Goal: Transaction & Acquisition: Purchase product/service

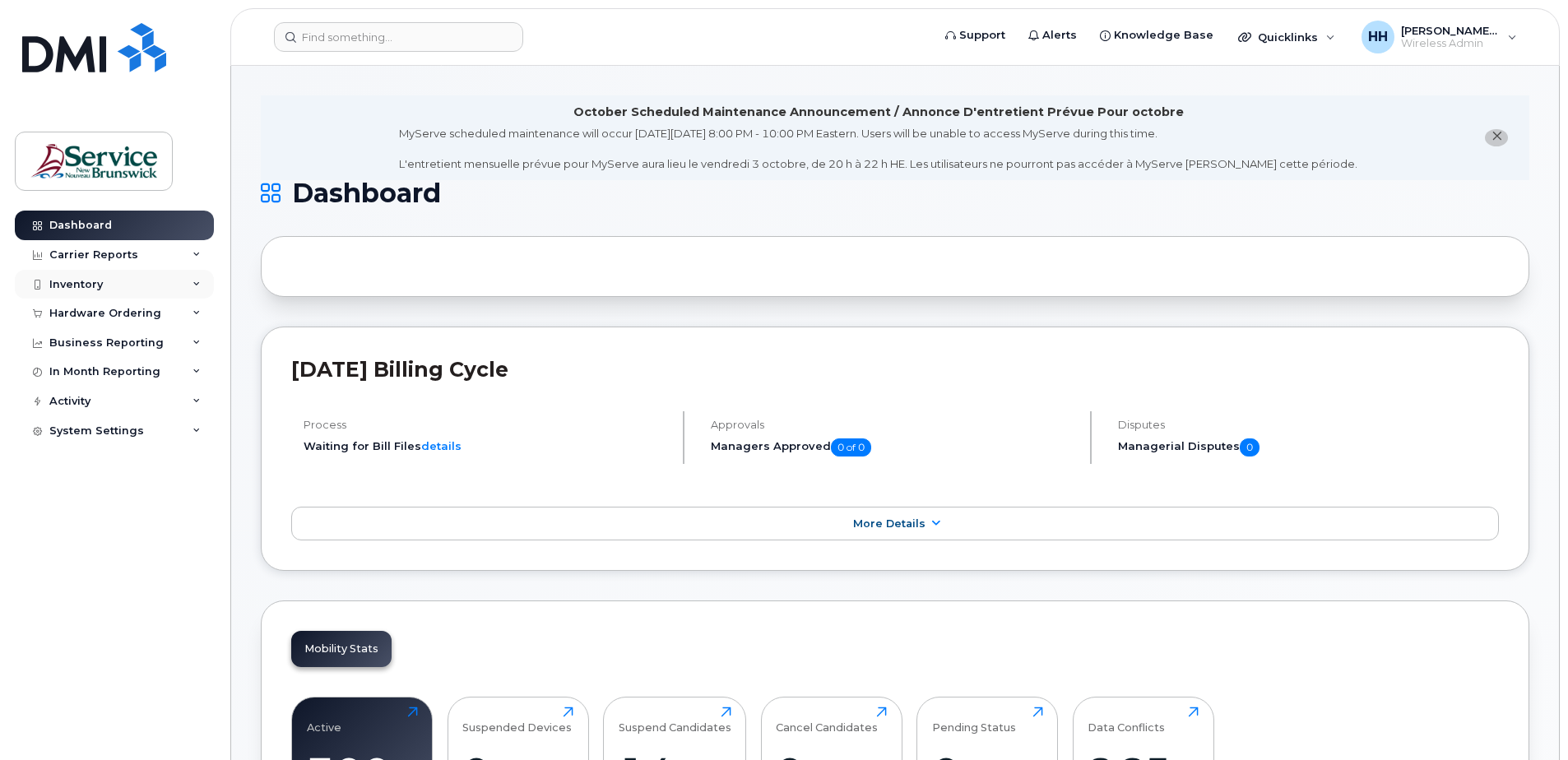
click at [195, 284] on icon at bounding box center [197, 285] width 8 height 8
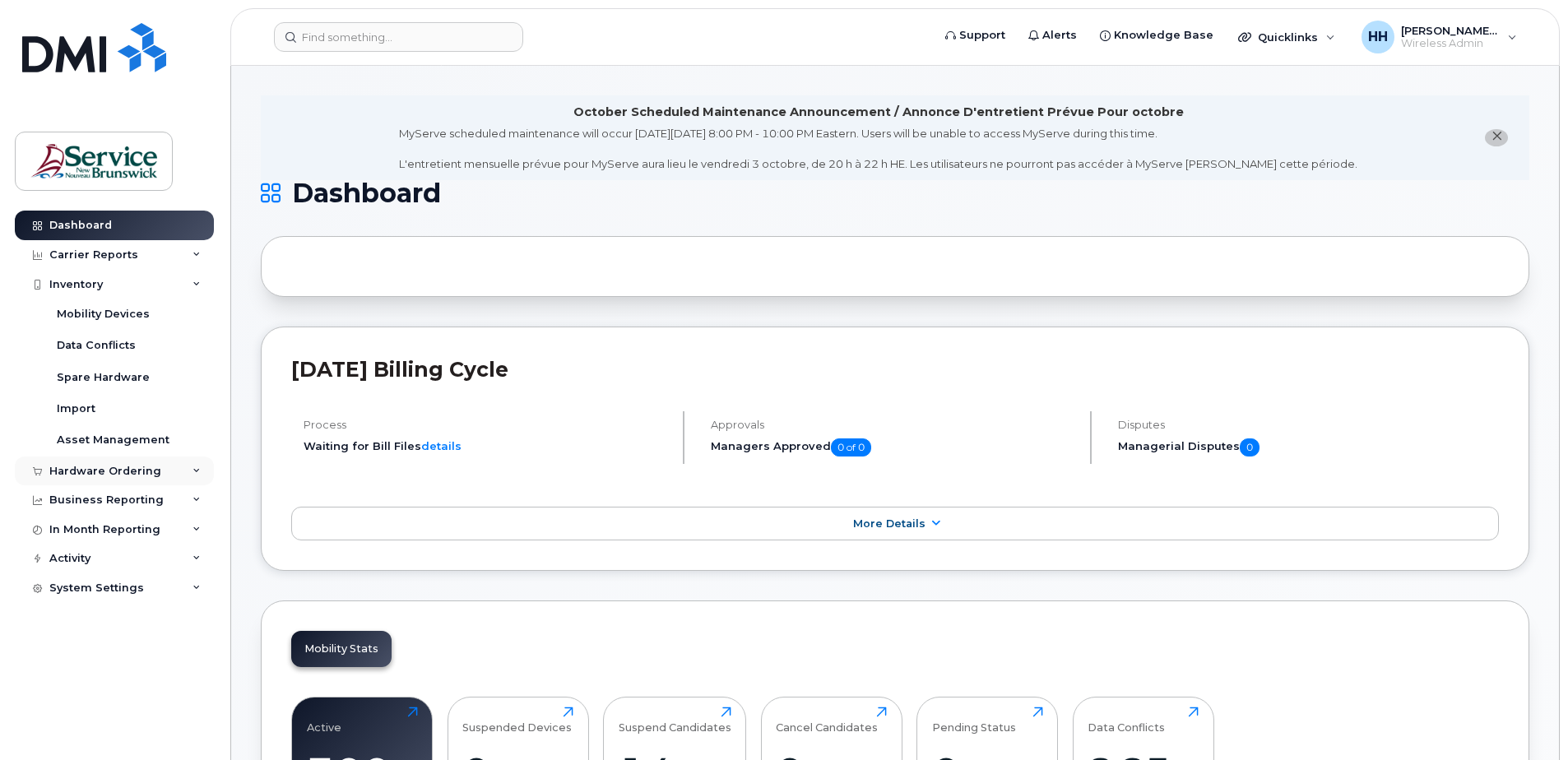
click at [200, 468] on icon at bounding box center [197, 472] width 8 height 8
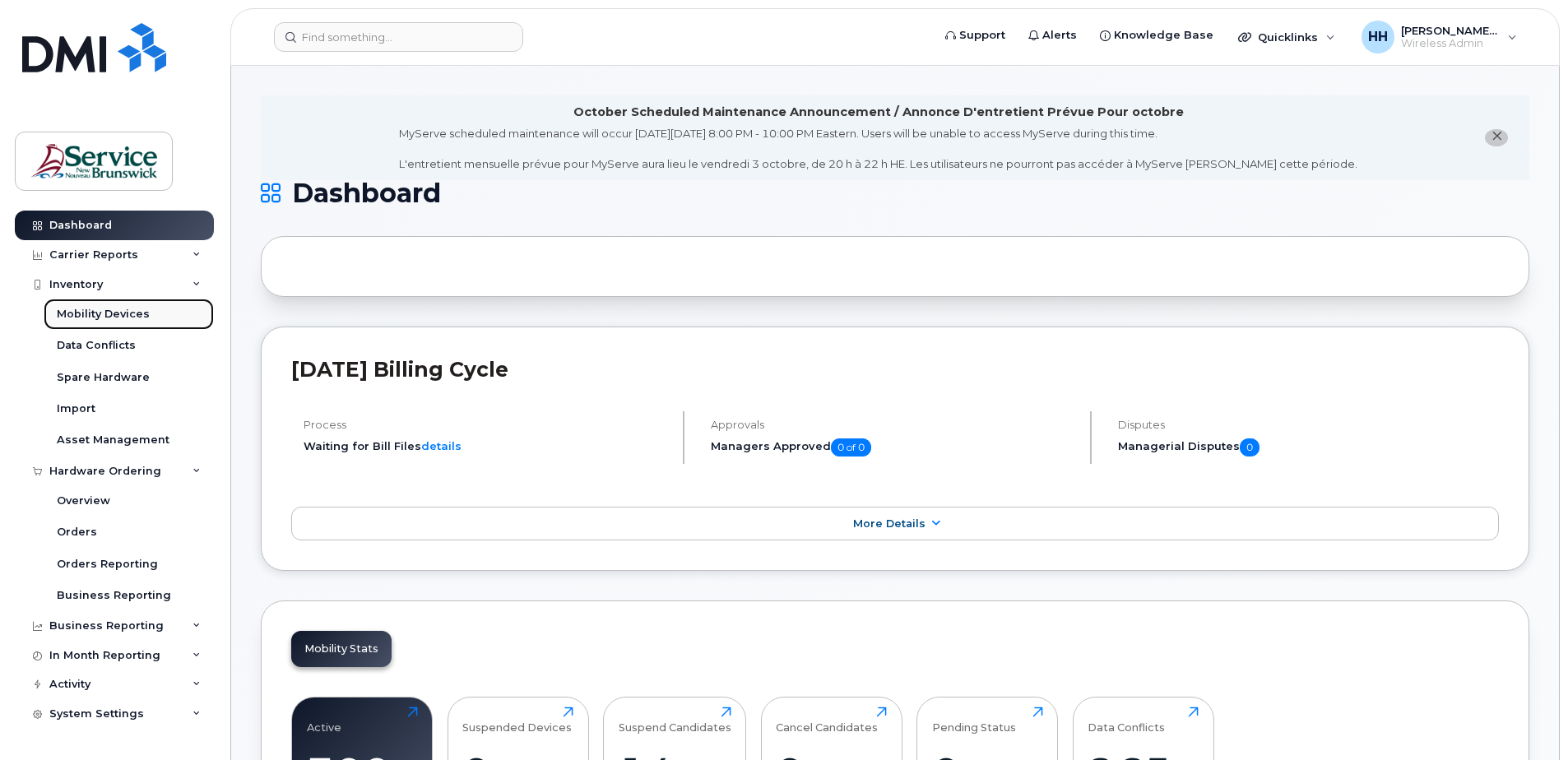
click at [101, 313] on div "Mobility Devices" at bounding box center [103, 314] width 93 height 15
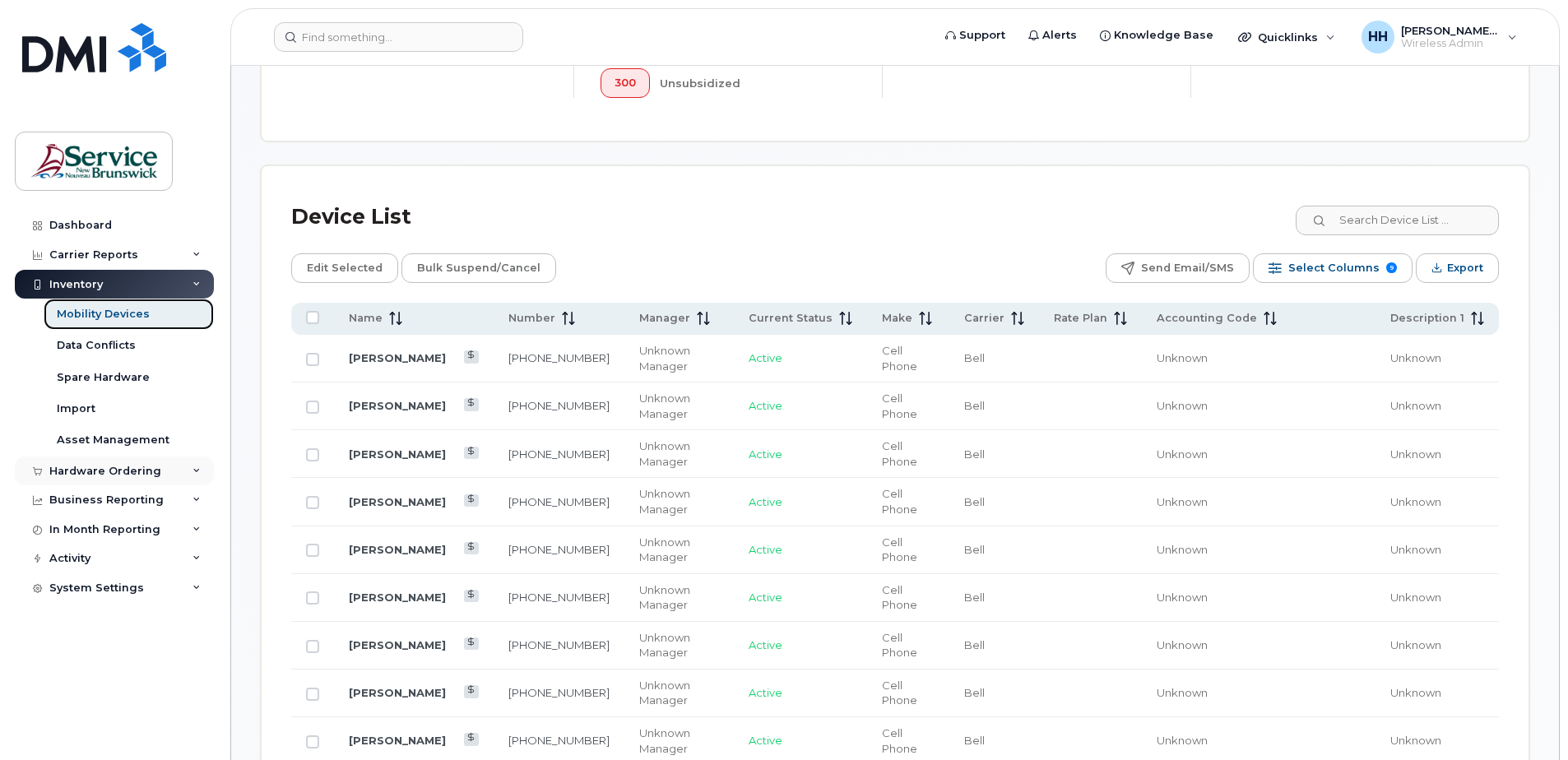
scroll to position [659, 0]
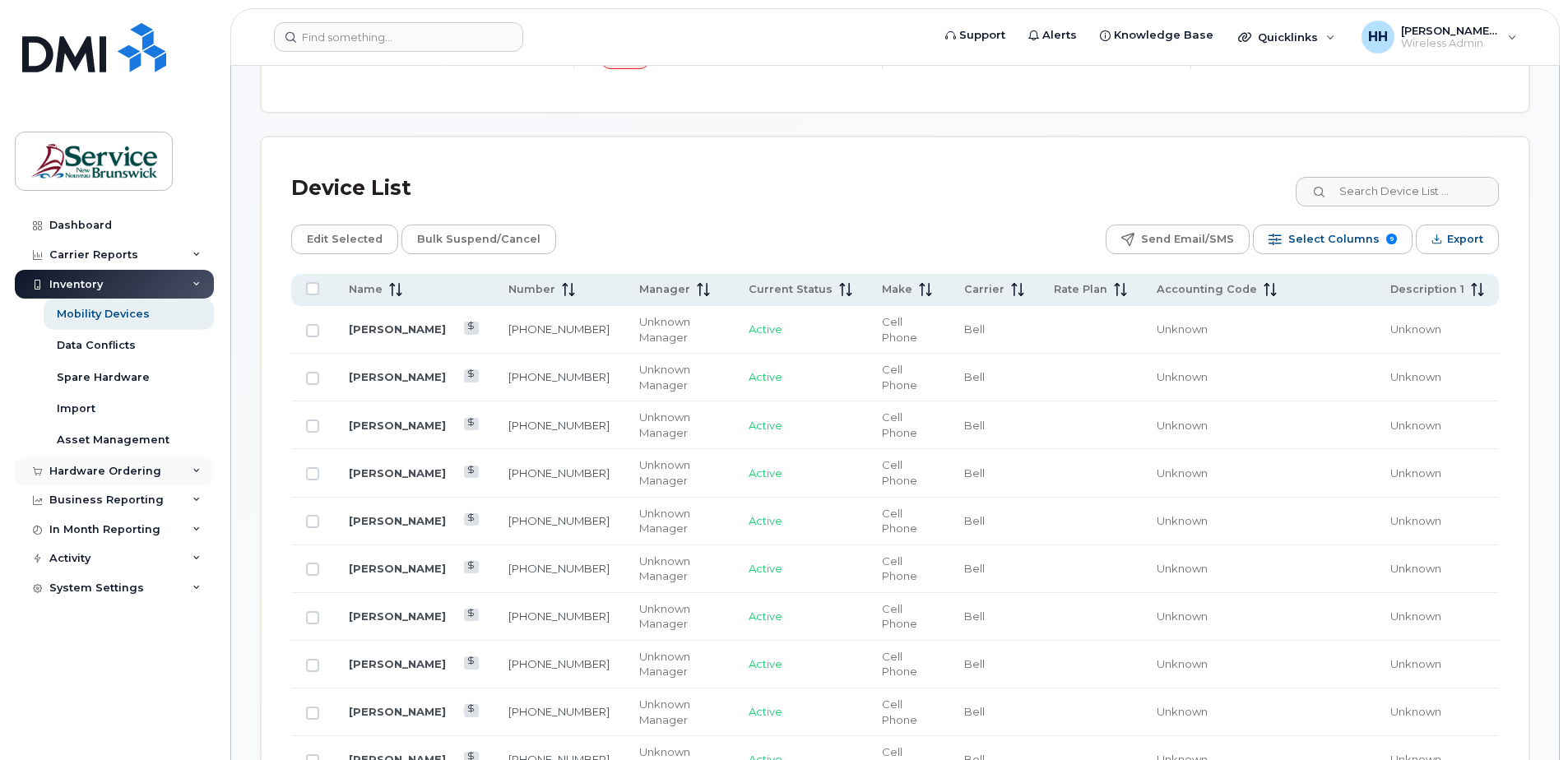
click at [194, 478] on div "Hardware Ordering" at bounding box center [115, 471] width 199 height 29
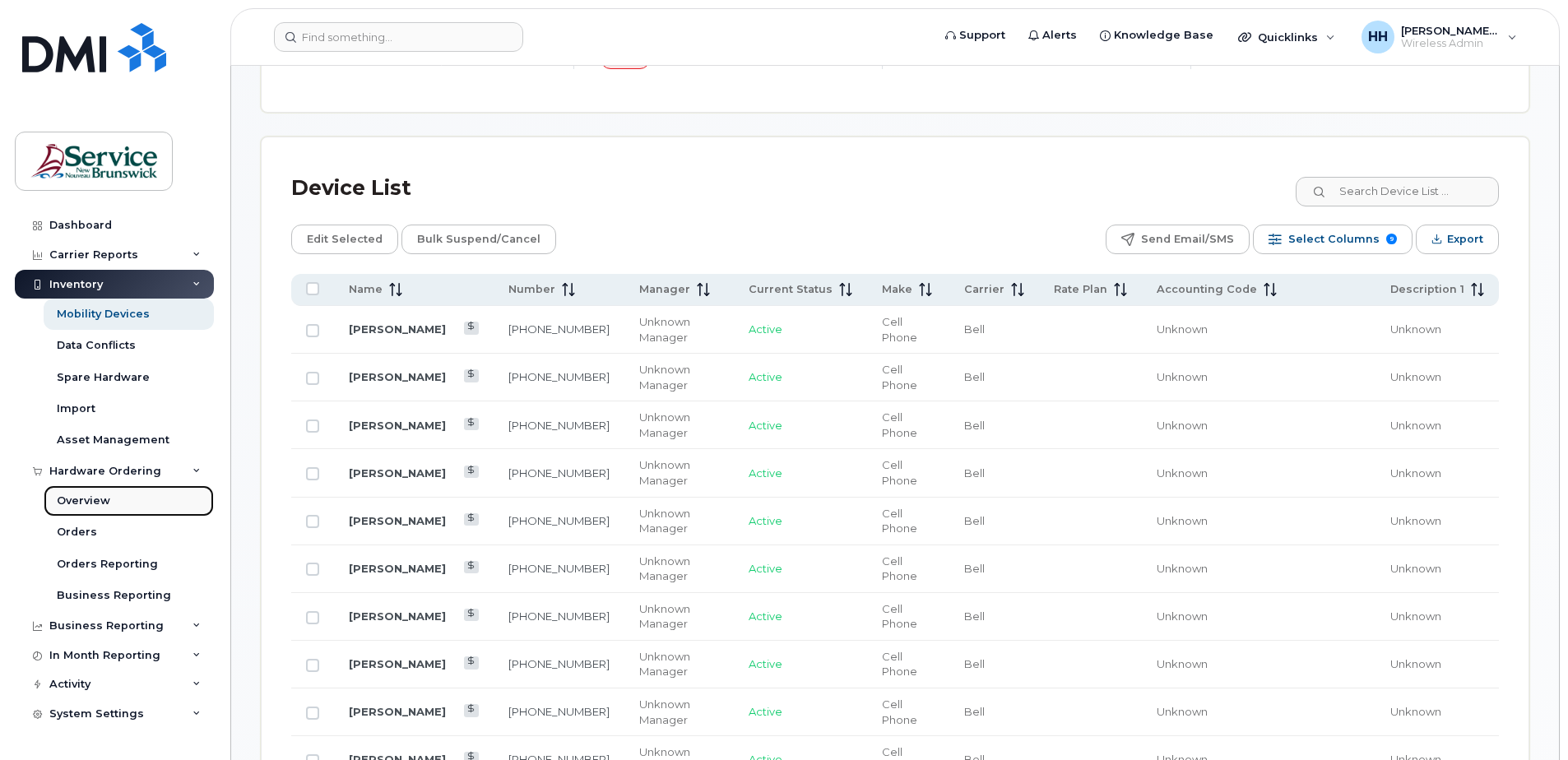
click at [103, 508] on div "Overview" at bounding box center [84, 501] width 54 height 15
click at [91, 499] on div "Overview" at bounding box center [84, 501] width 54 height 15
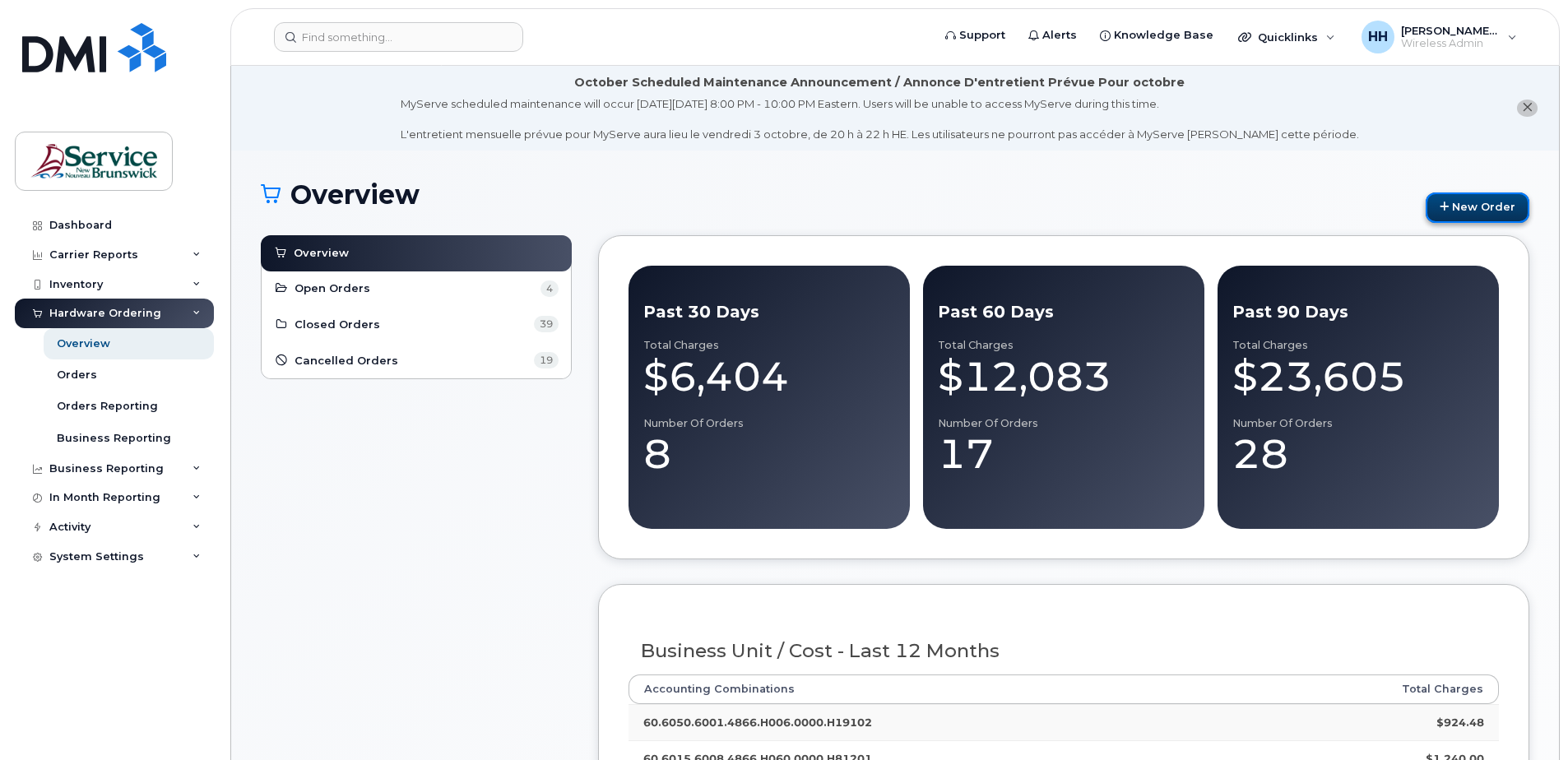
click at [1480, 212] on link "New Order" at bounding box center [1478, 208] width 104 height 30
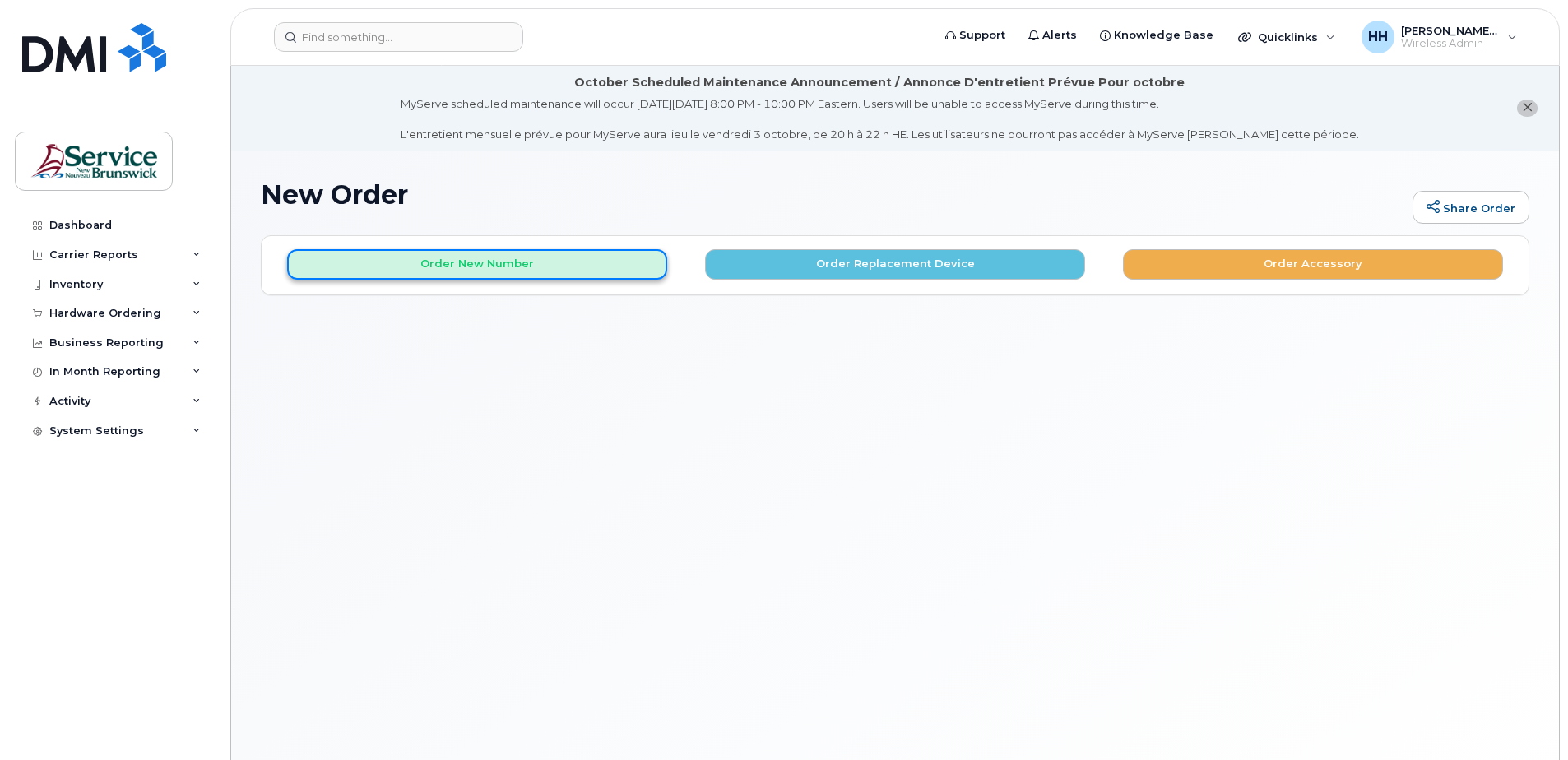
click at [582, 261] on button "Order New Number" at bounding box center [477, 265] width 380 height 30
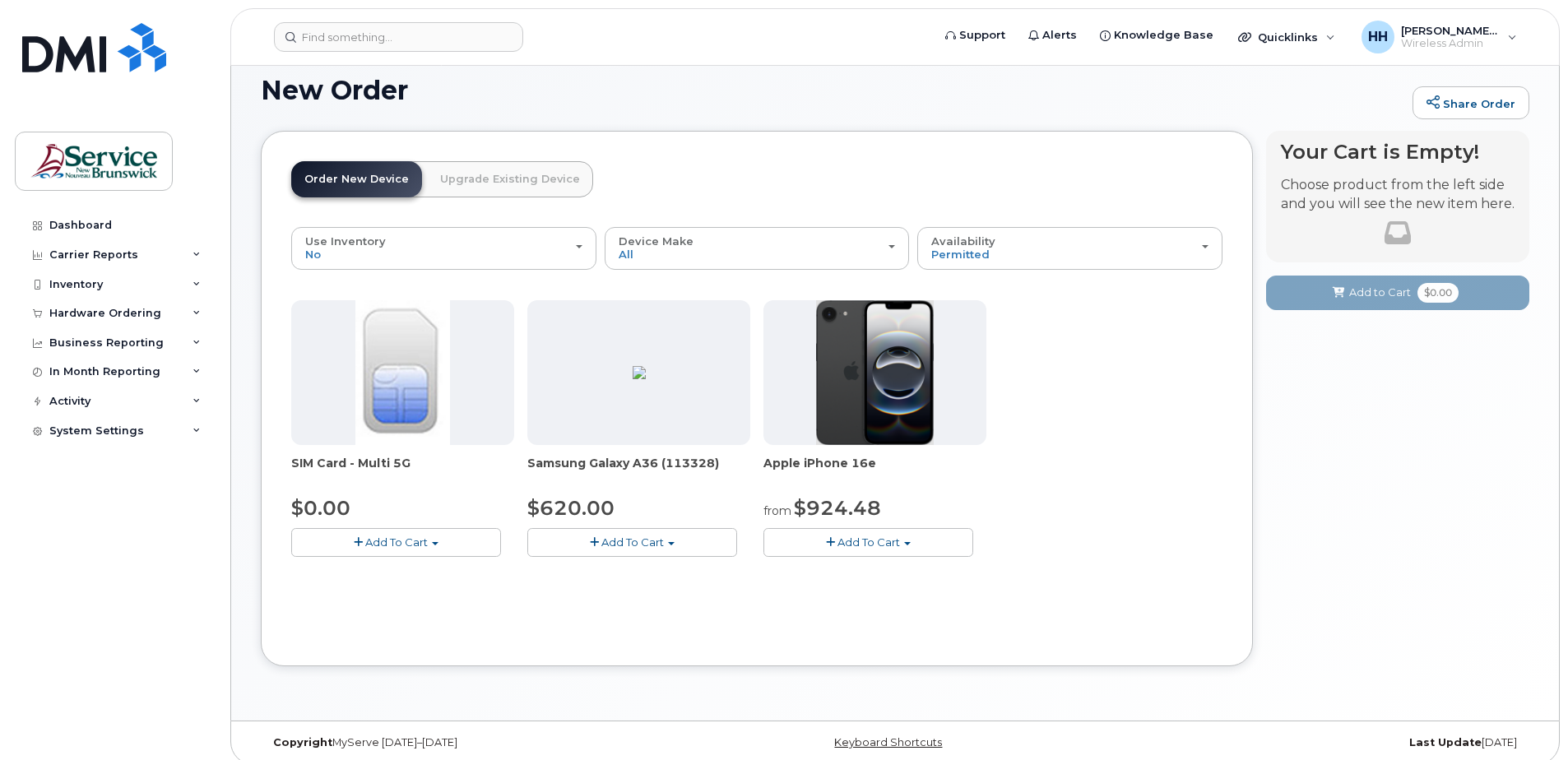
scroll to position [117, 0]
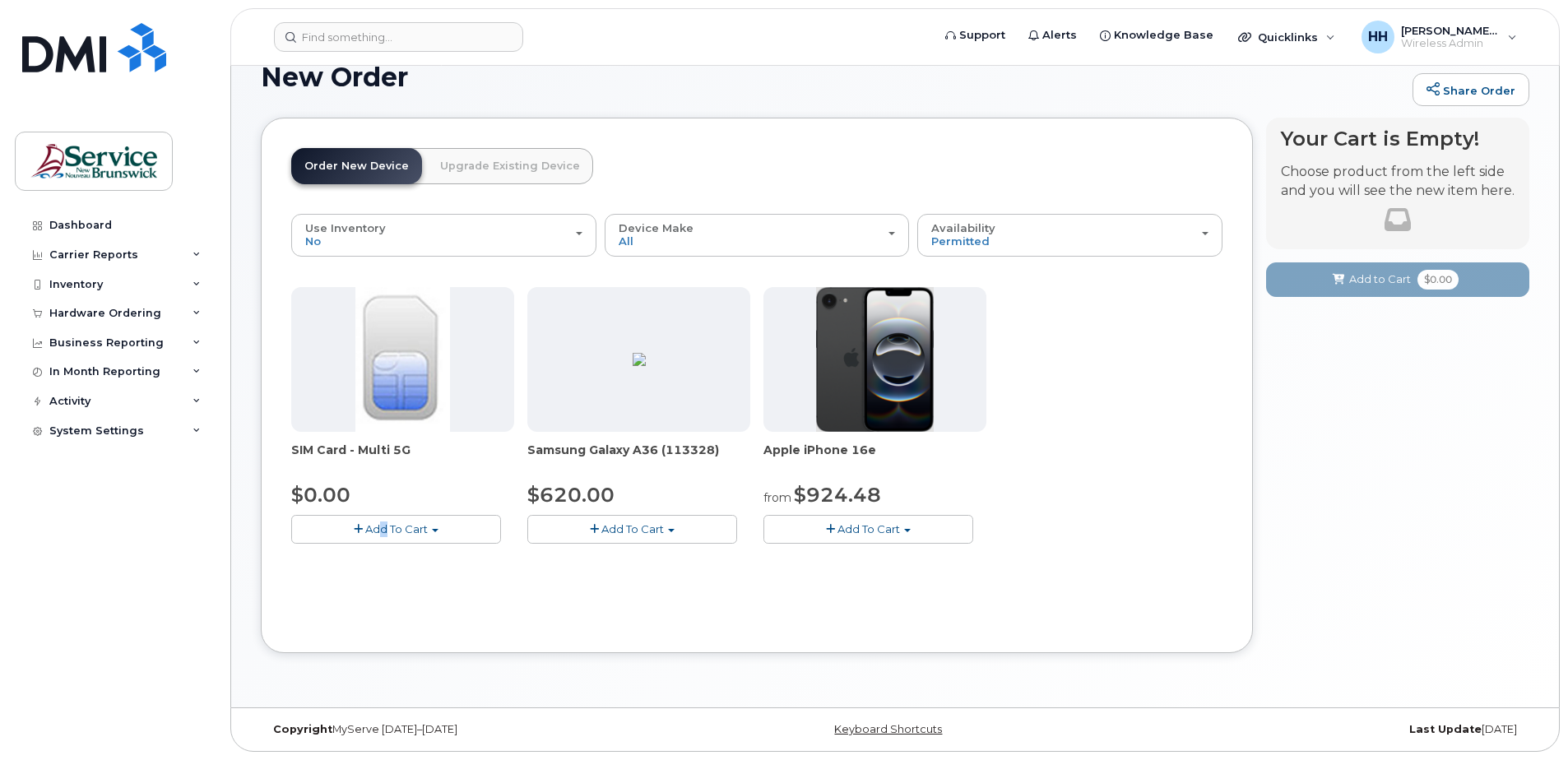
drag, startPoint x: 387, startPoint y: 682, endPoint x: 373, endPoint y: 652, distance: 33.1
click at [376, 660] on div "New Order Share Order × Share This Order If you want to allow others to create …" at bounding box center [895, 370] width 1328 height 675
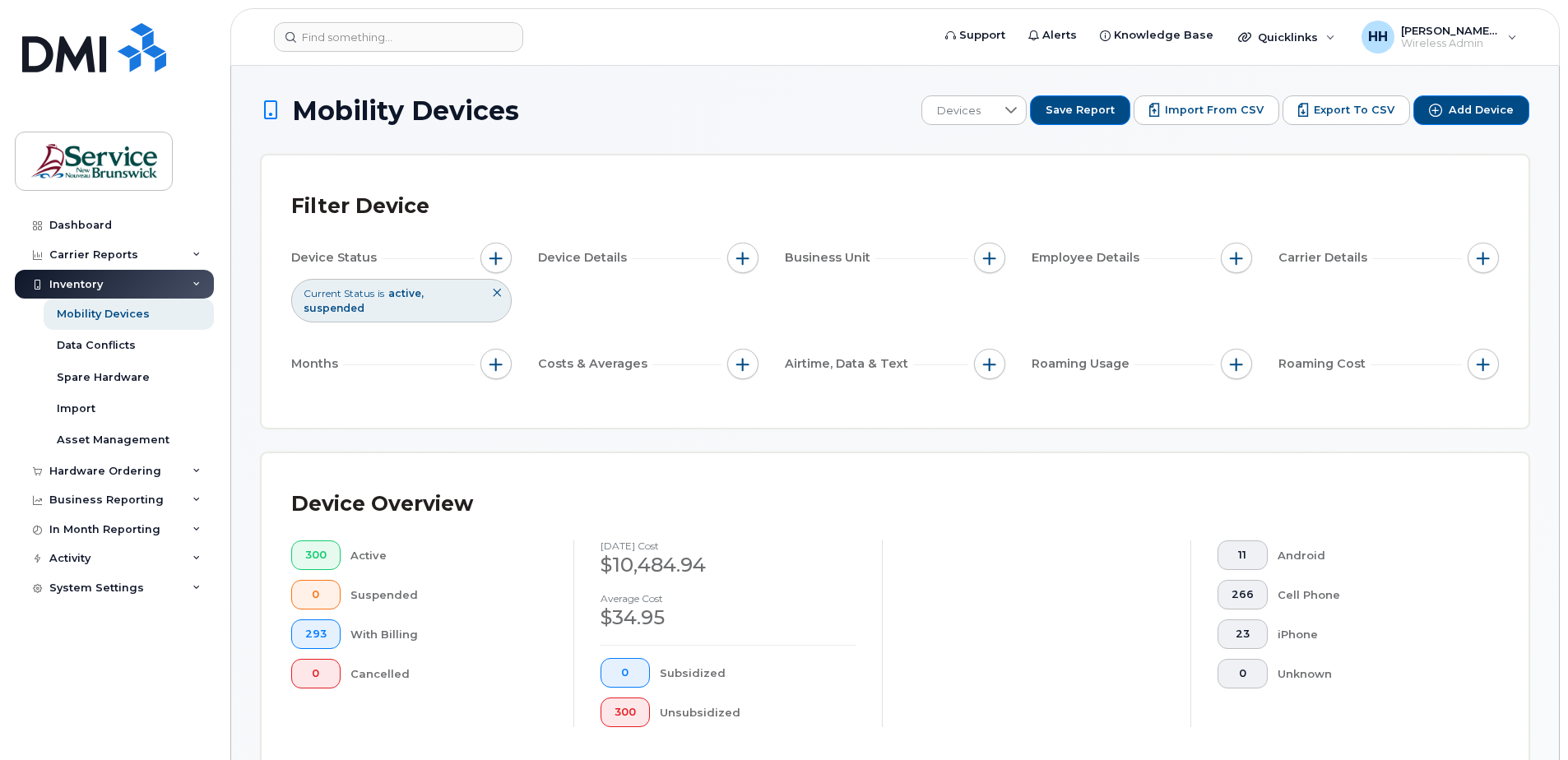
click at [199, 277] on div "Inventory" at bounding box center [115, 284] width 199 height 29
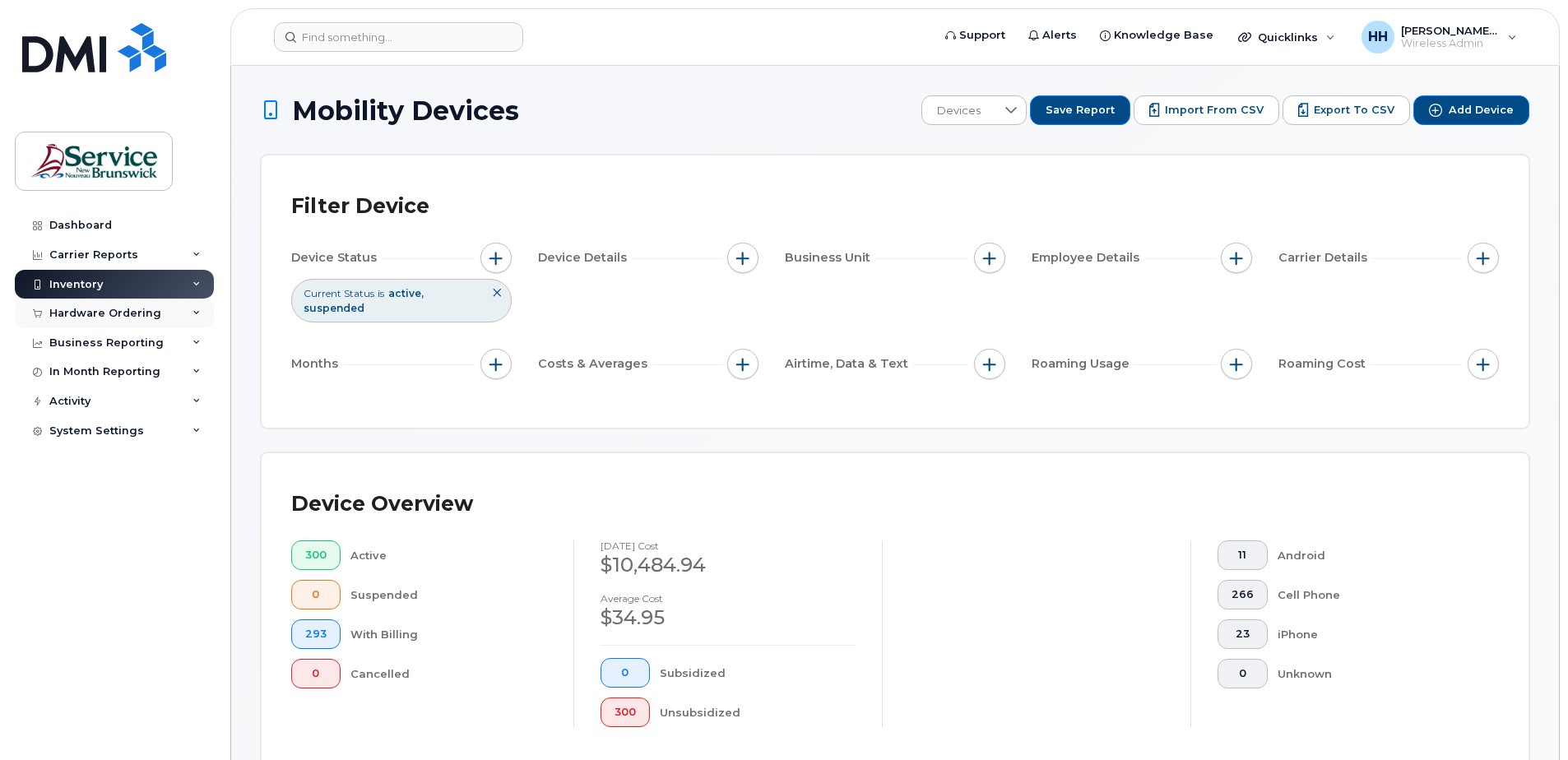
click at [200, 311] on icon at bounding box center [197, 313] width 8 height 8
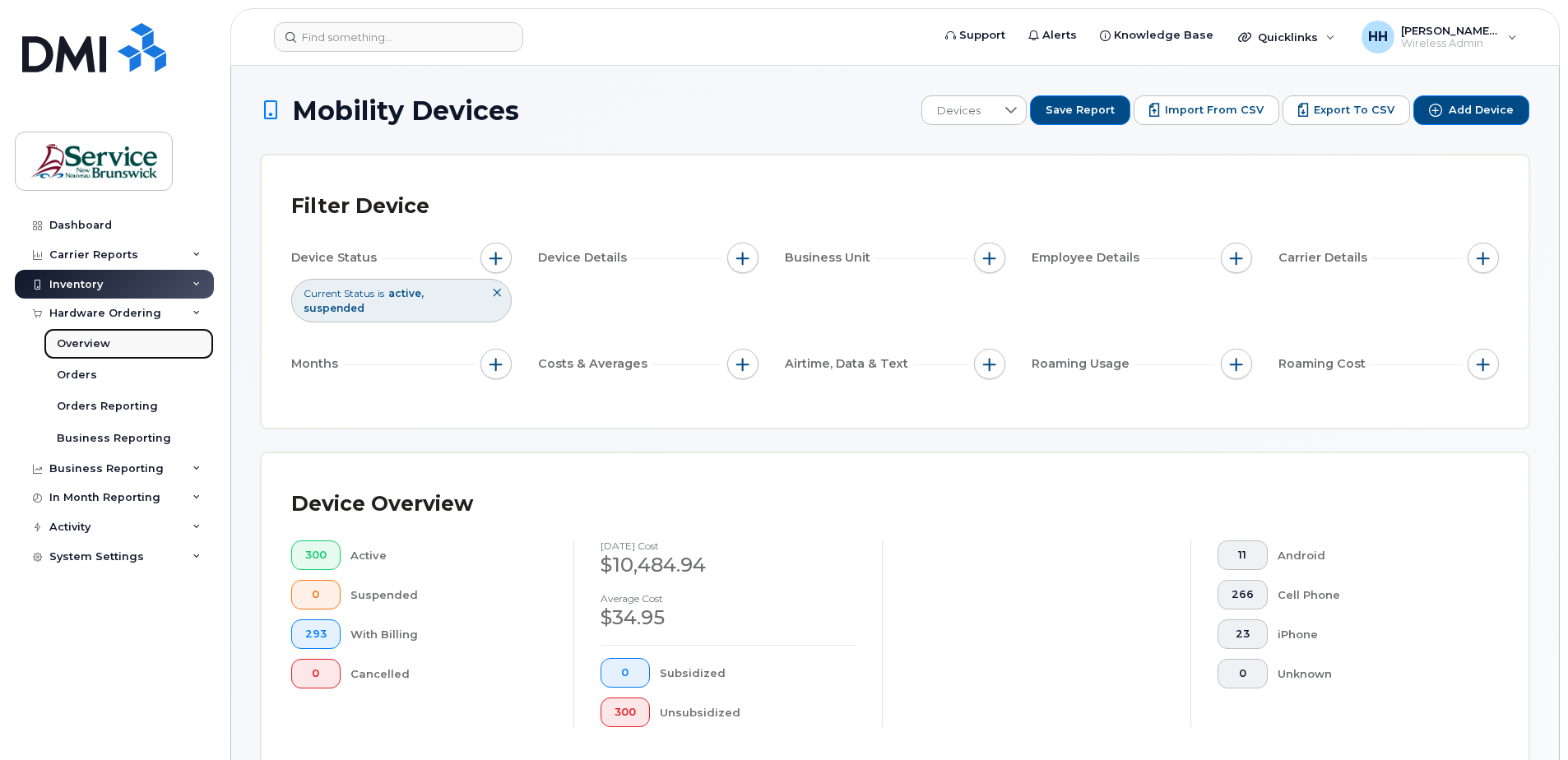
click at [156, 344] on link "Overview" at bounding box center [128, 344] width 170 height 31
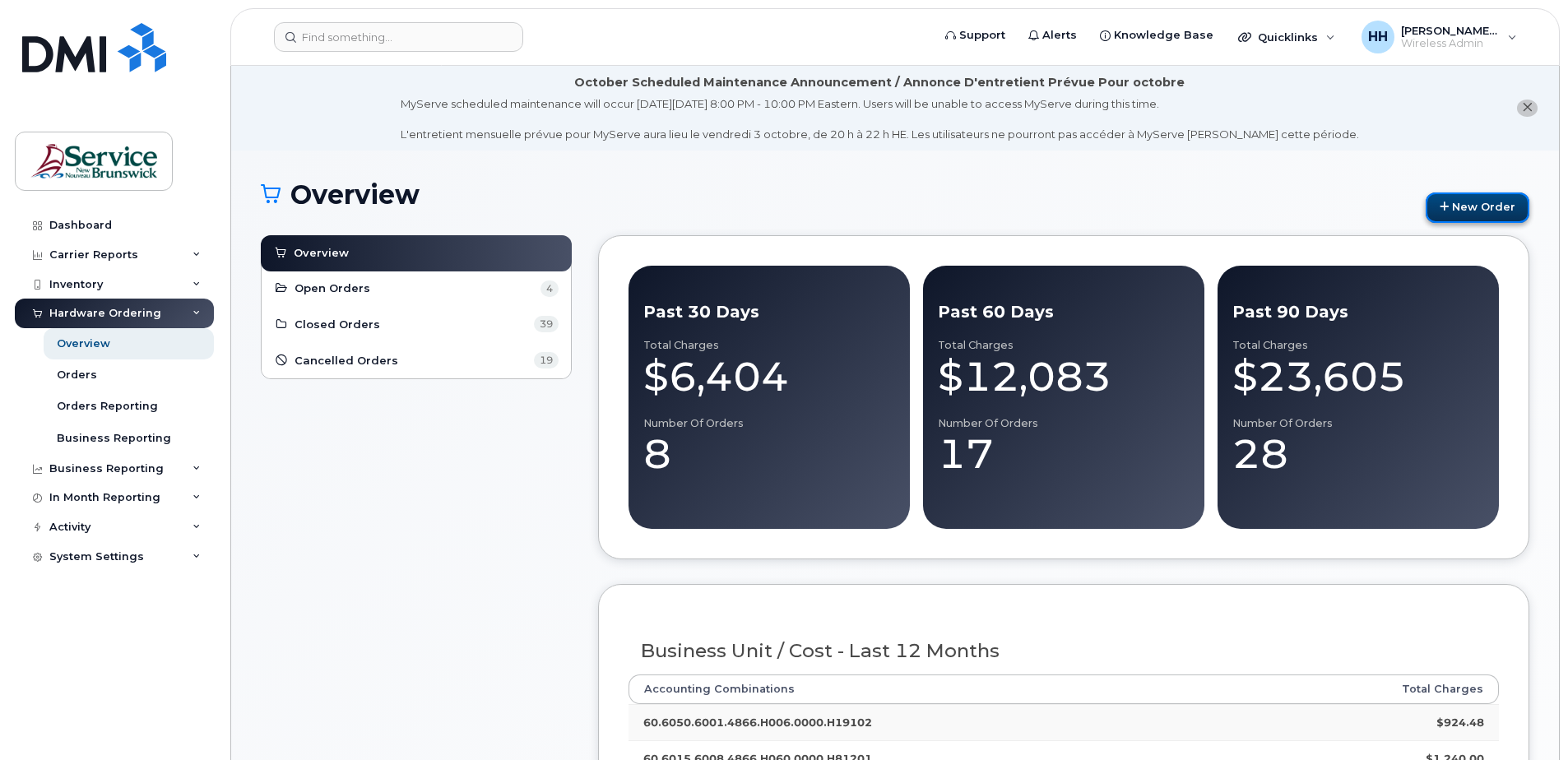
click at [1496, 205] on link "New Order" at bounding box center [1478, 208] width 104 height 30
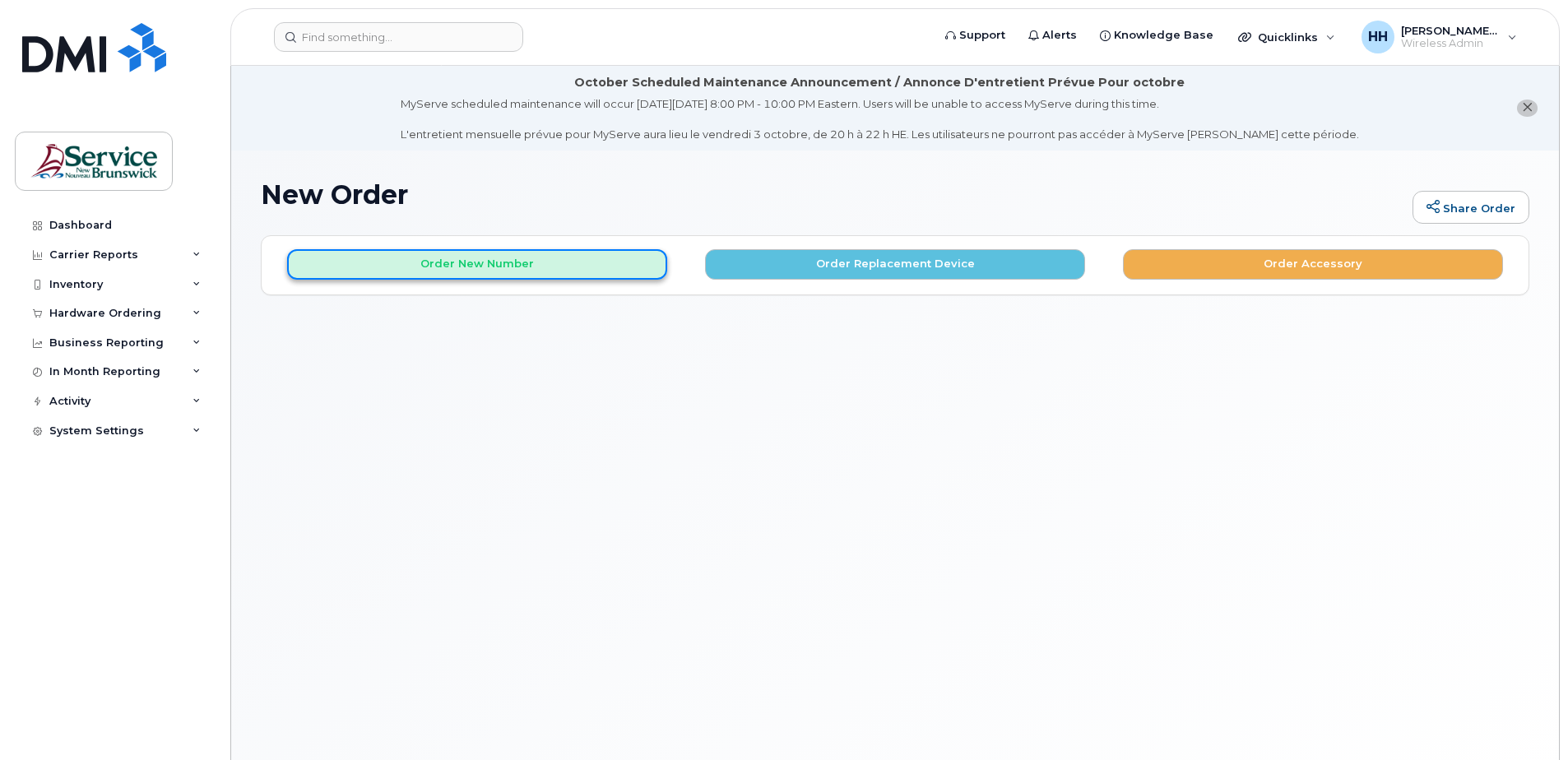
click at [601, 260] on button "Order New Number" at bounding box center [477, 265] width 380 height 30
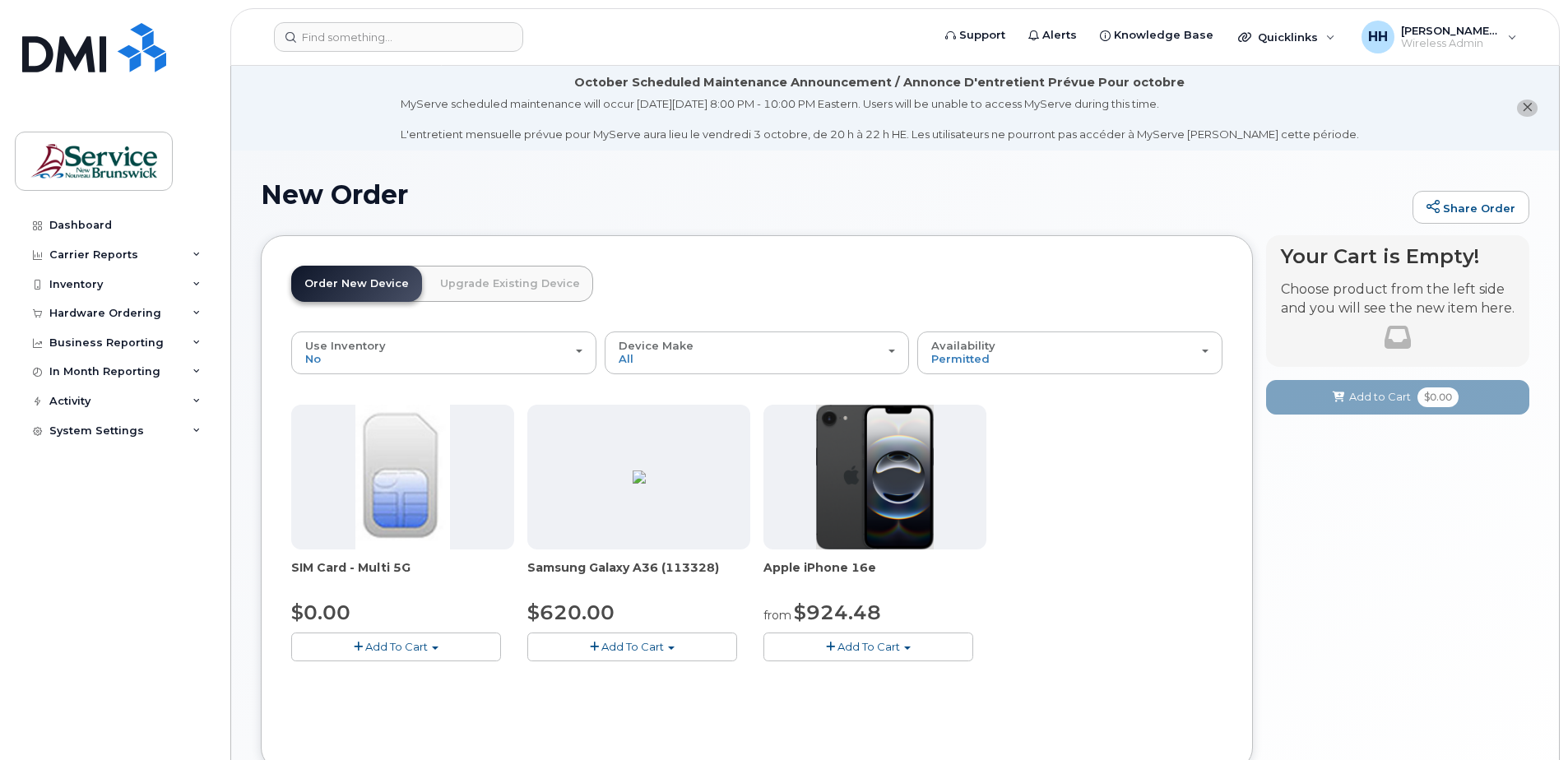
click at [410, 655] on button "Add To Cart" at bounding box center [396, 647] width 209 height 28
click at [431, 646] on button "Add To Cart" at bounding box center [396, 647] width 209 height 28
click at [431, 647] on button "Add To Cart" at bounding box center [396, 647] width 209 height 28
click at [1377, 420] on div "Cart active suspended Carrier Device Additional cost to upgrading the device Se…" at bounding box center [1397, 411] width 263 height 63
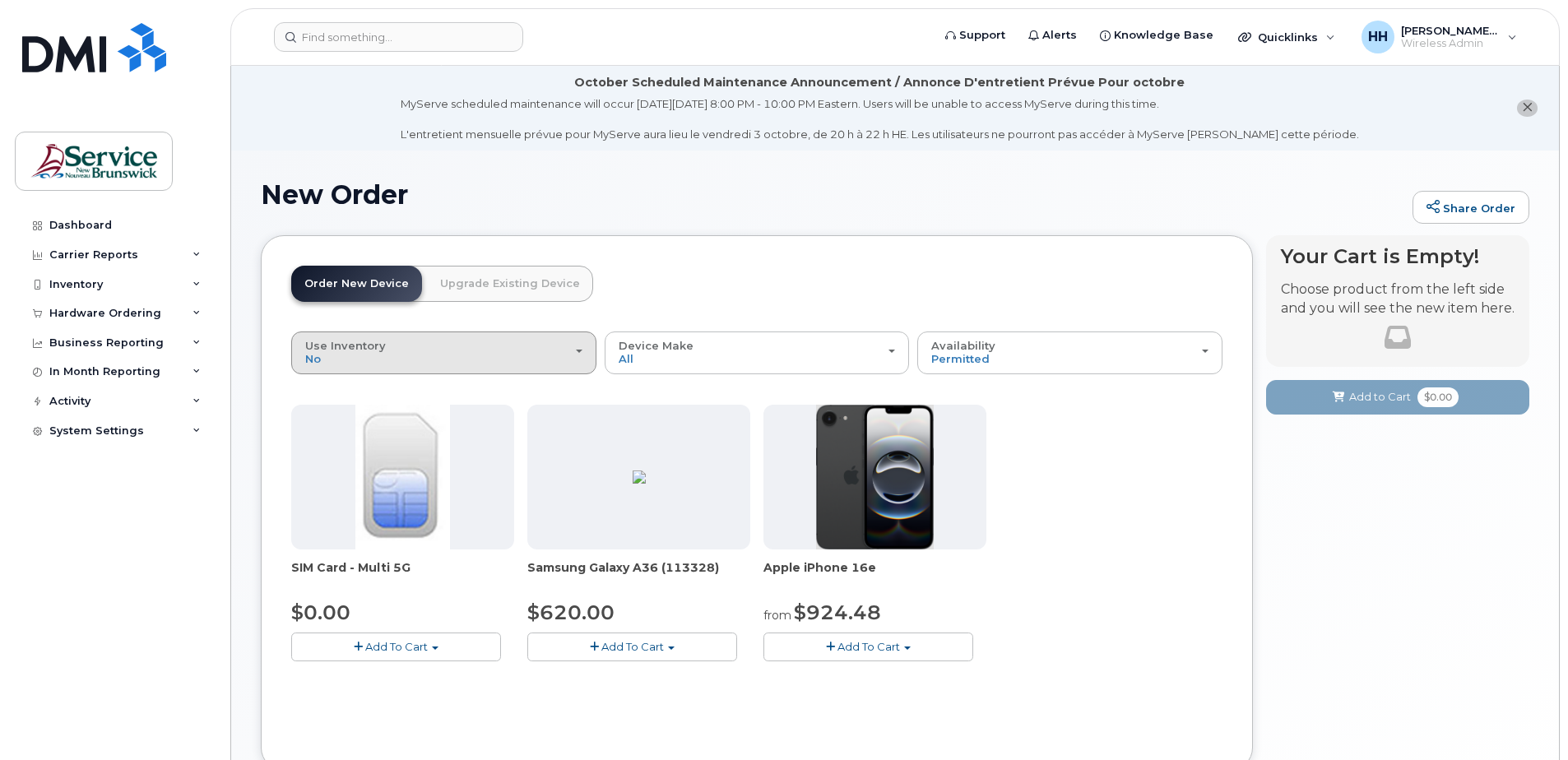
click at [340, 352] on span "Use Inventory" at bounding box center [345, 346] width 80 height 13
click at [342, 410] on div "Yes" at bounding box center [444, 418] width 297 height 20
click at [395, 293] on link "Order New Device" at bounding box center [357, 283] width 131 height 36
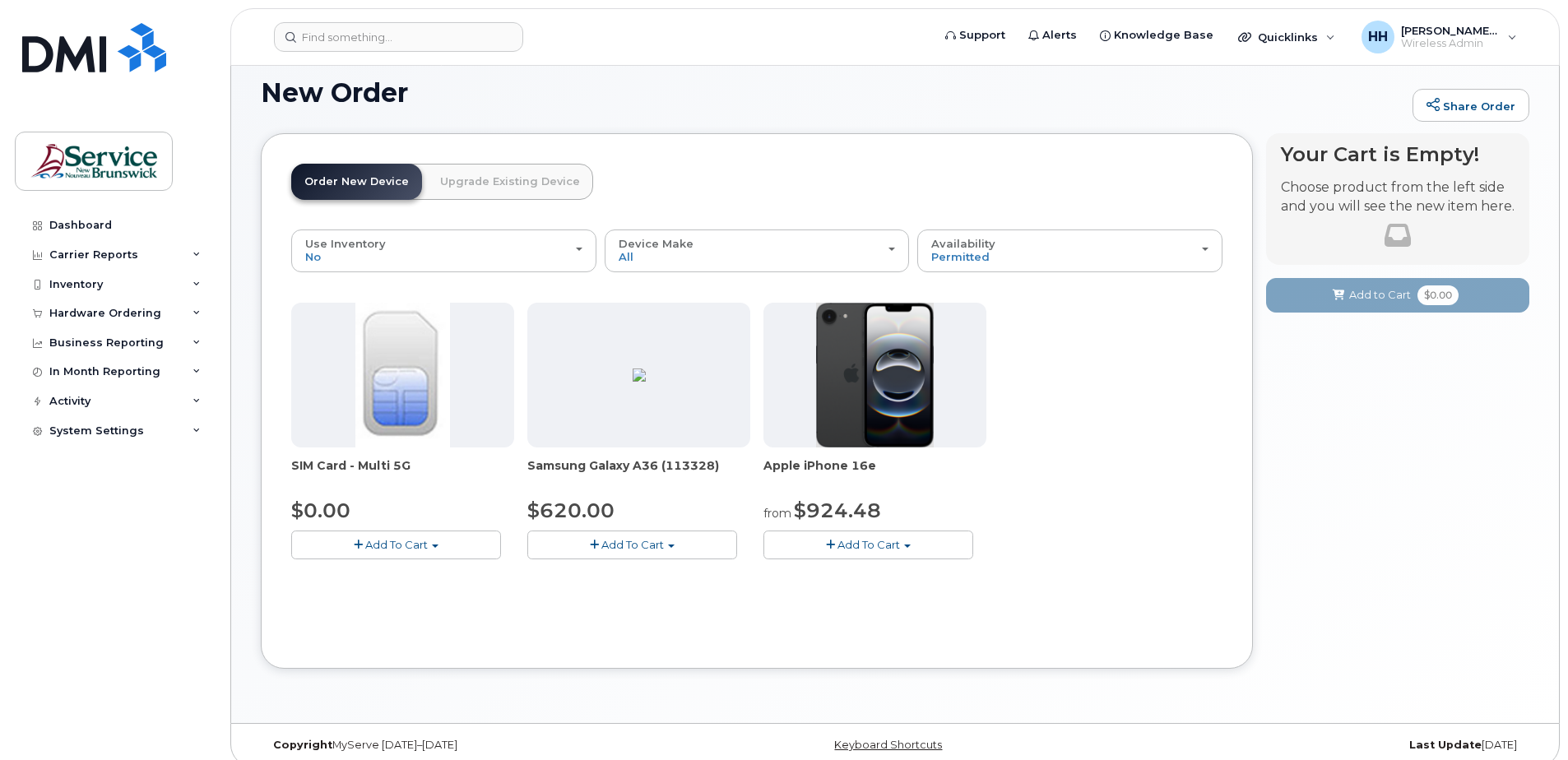
scroll to position [117, 0]
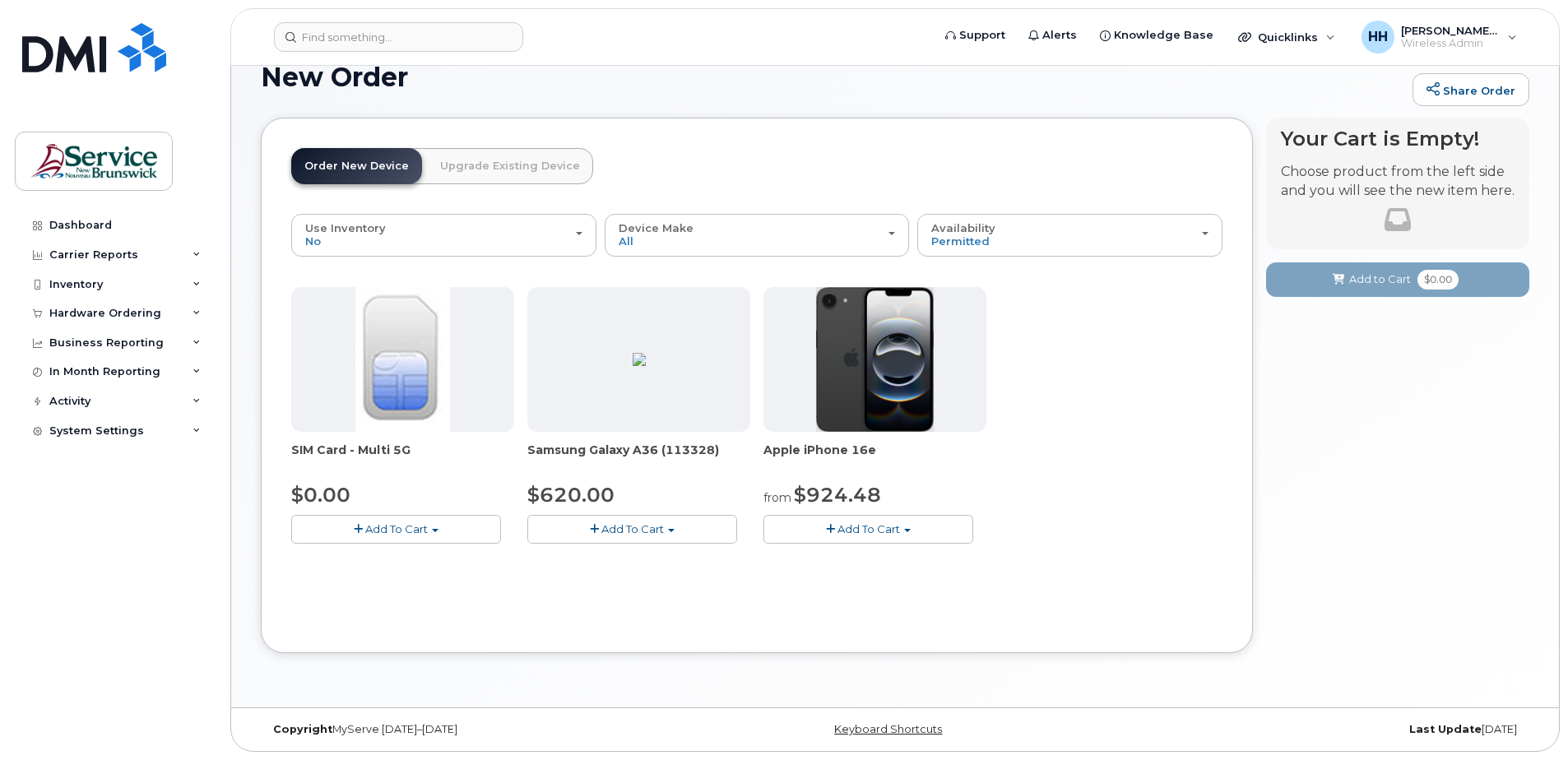
click at [441, 524] on button "Add To Cart" at bounding box center [396, 530] width 209 height 28
click at [406, 547] on ul "$0.00 - New Activation" at bounding box center [374, 560] width 164 height 28
click at [389, 535] on span "Add To Cart" at bounding box center [396, 530] width 63 height 13
click at [384, 321] on img at bounding box center [402, 359] width 94 height 145
click at [384, 322] on img at bounding box center [402, 359] width 94 height 145
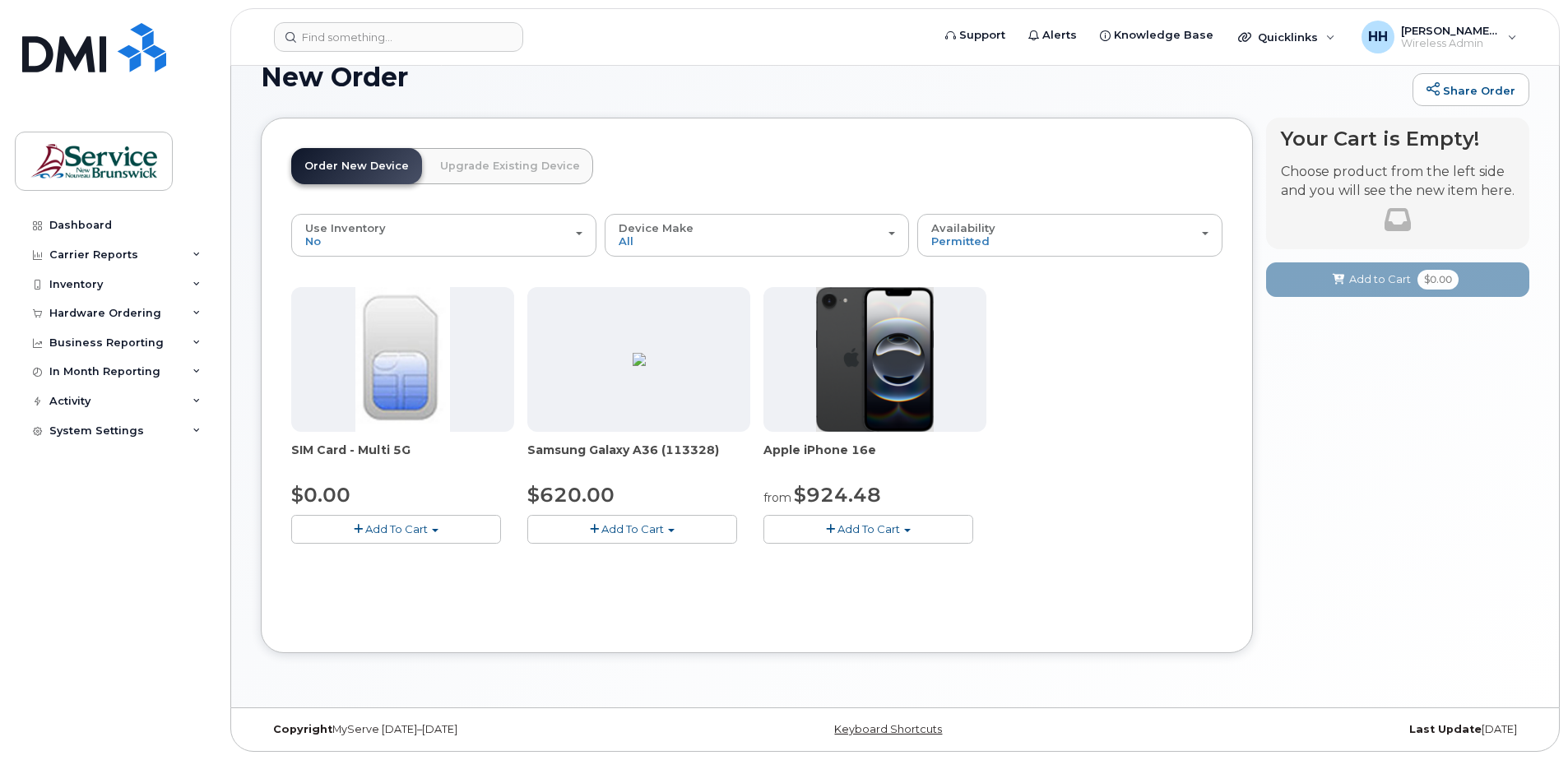
click at [384, 324] on img at bounding box center [402, 359] width 94 height 145
drag, startPoint x: 390, startPoint y: 335, endPoint x: 1064, endPoint y: 391, distance: 676.3
click at [1064, 391] on div "SIM Card - Multi 5G $0.00 Add To Cart $0.00 - New Activation Samsung Galaxy A36…" at bounding box center [757, 429] width 931 height 283
click at [1010, 227] on div "Availability Permitted All" at bounding box center [1070, 235] width 277 height 25
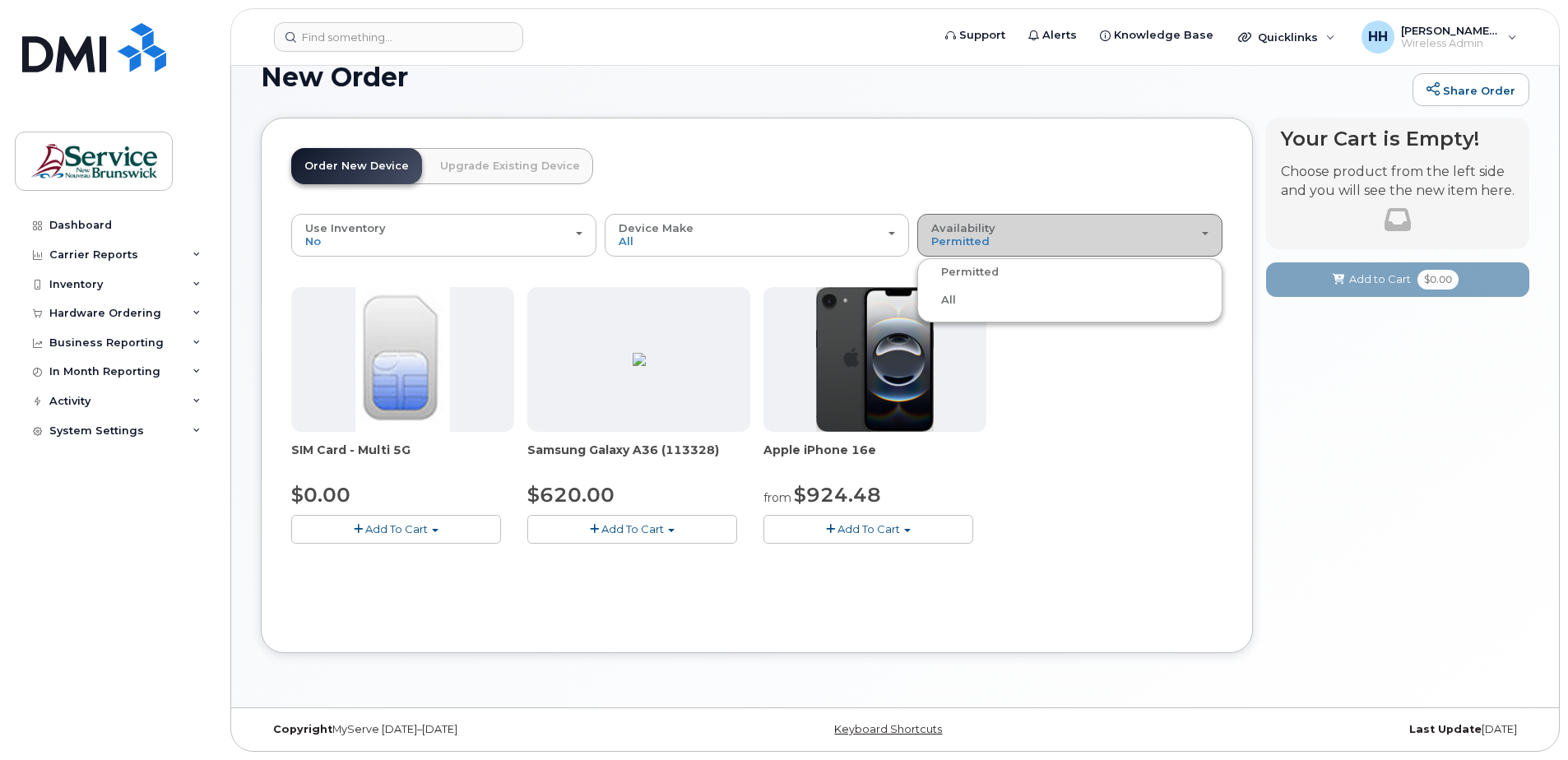
click at [1010, 227] on div "Availability Permitted All" at bounding box center [1070, 235] width 277 height 25
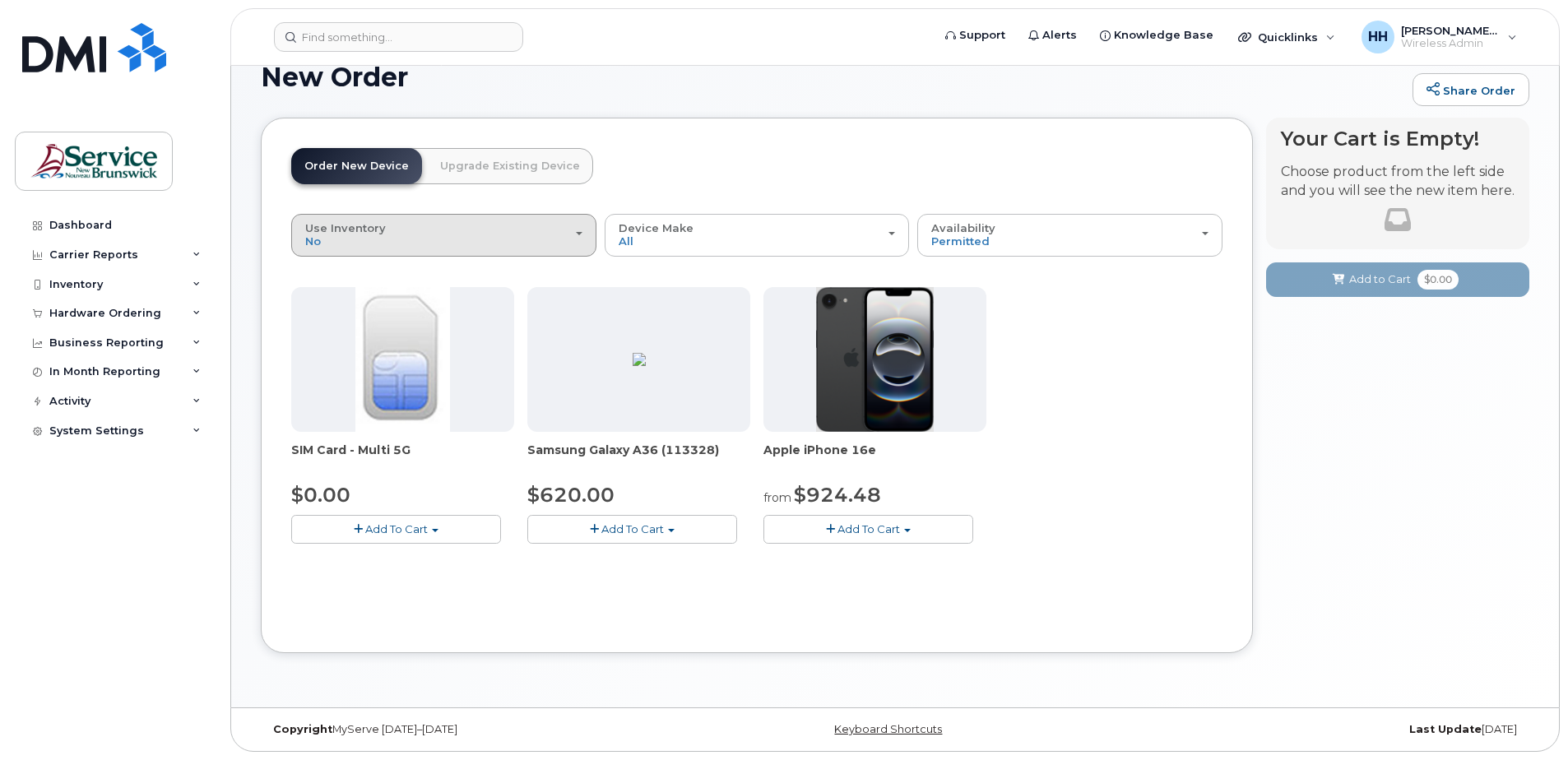
click at [435, 222] on div "Use Inventory No" at bounding box center [443, 235] width 277 height 25
click at [402, 297] on div "Yes" at bounding box center [444, 301] width 297 height 20
click at [604, 205] on header "Order New Device Upgrade Existing Device Order new device and new line Order ne…" at bounding box center [757, 181] width 931 height 66
click at [587, 232] on button "Use Inventory No" at bounding box center [444, 235] width 305 height 43
click at [318, 302] on label "Yes" at bounding box center [315, 301] width 39 height 20
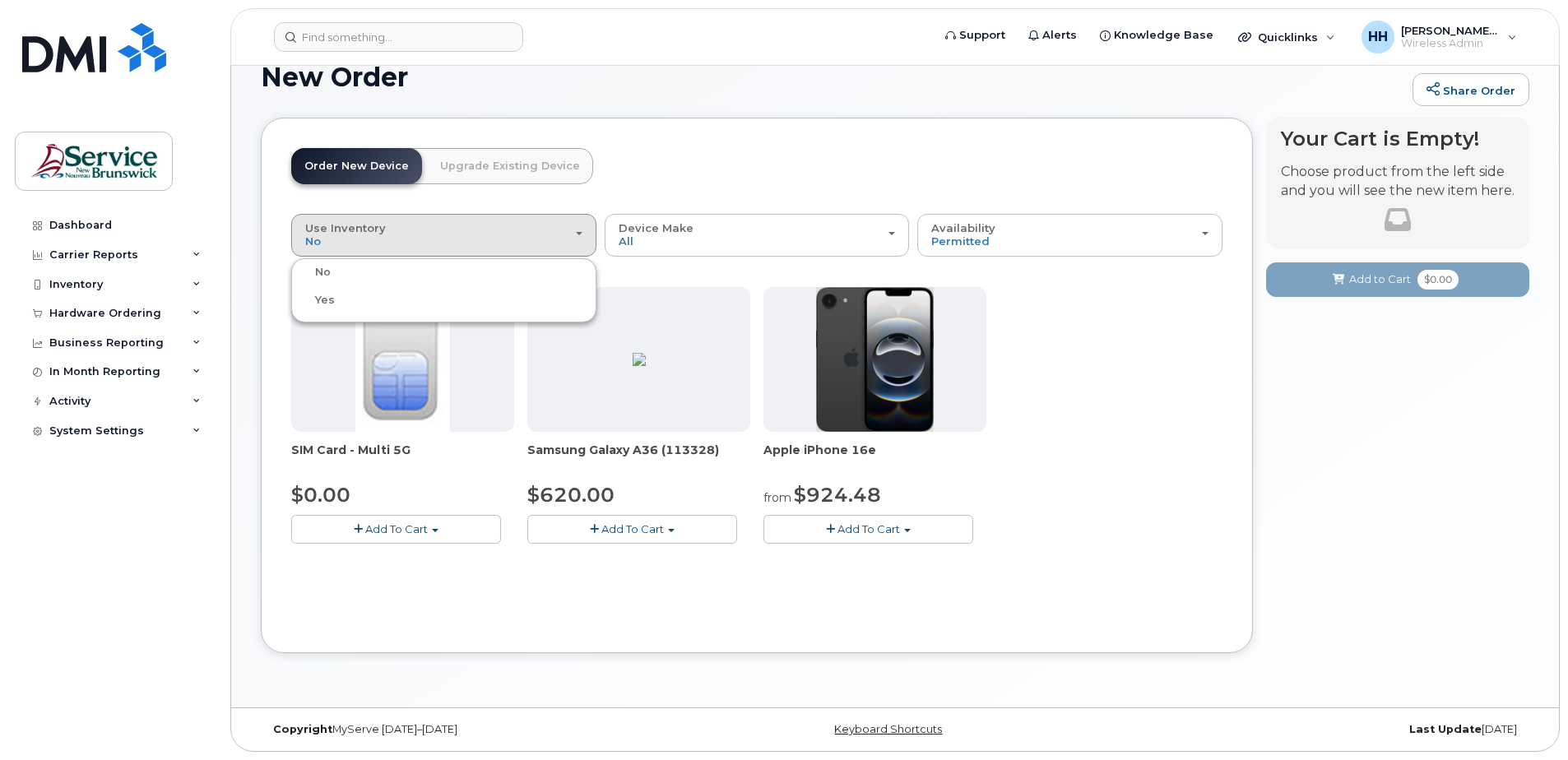
click at [0, 0] on input "Yes" at bounding box center [0, 0] width 0 height 0
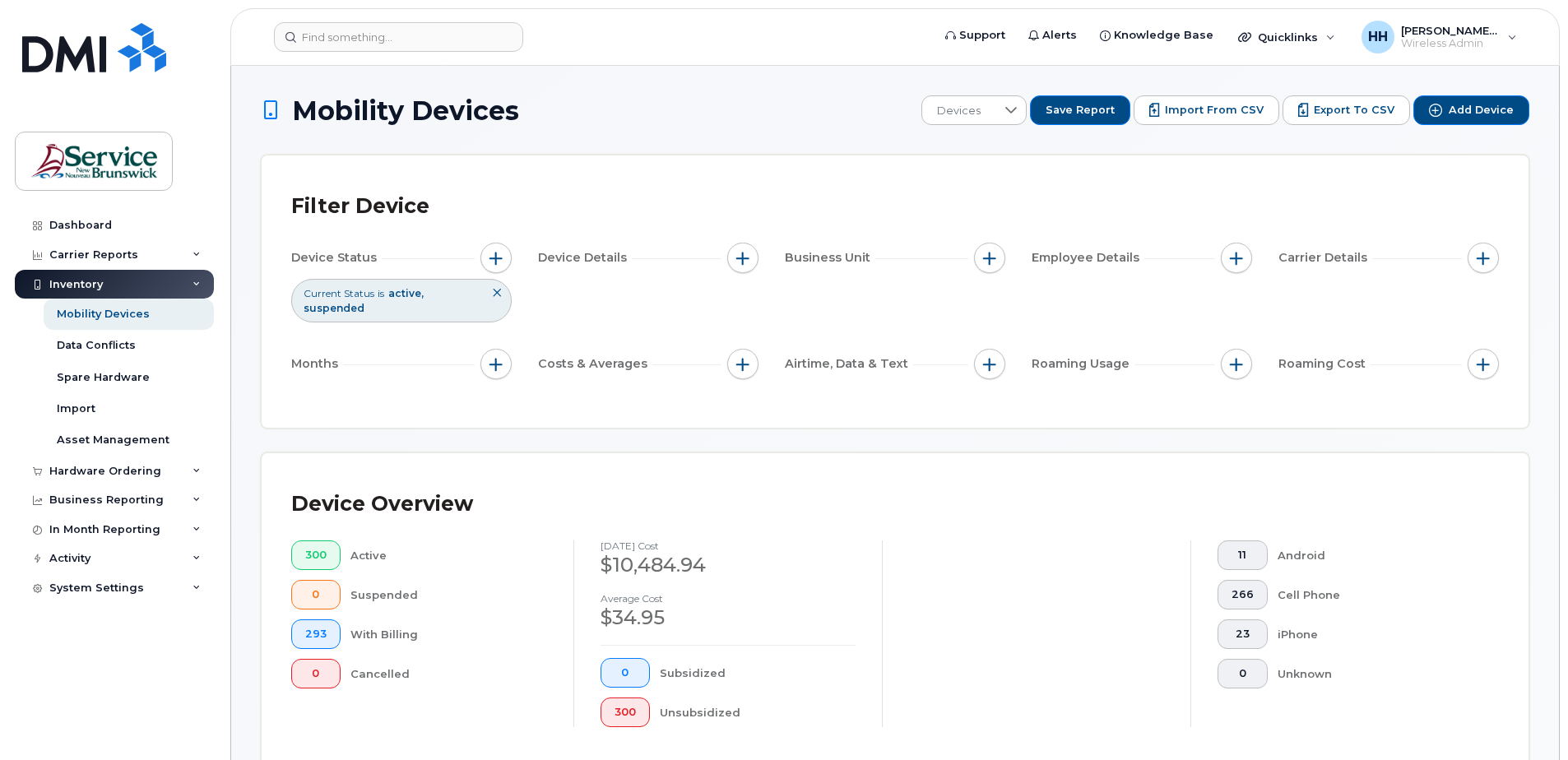
click at [97, 474] on div "Hardware Ordering" at bounding box center [106, 472] width 112 height 13
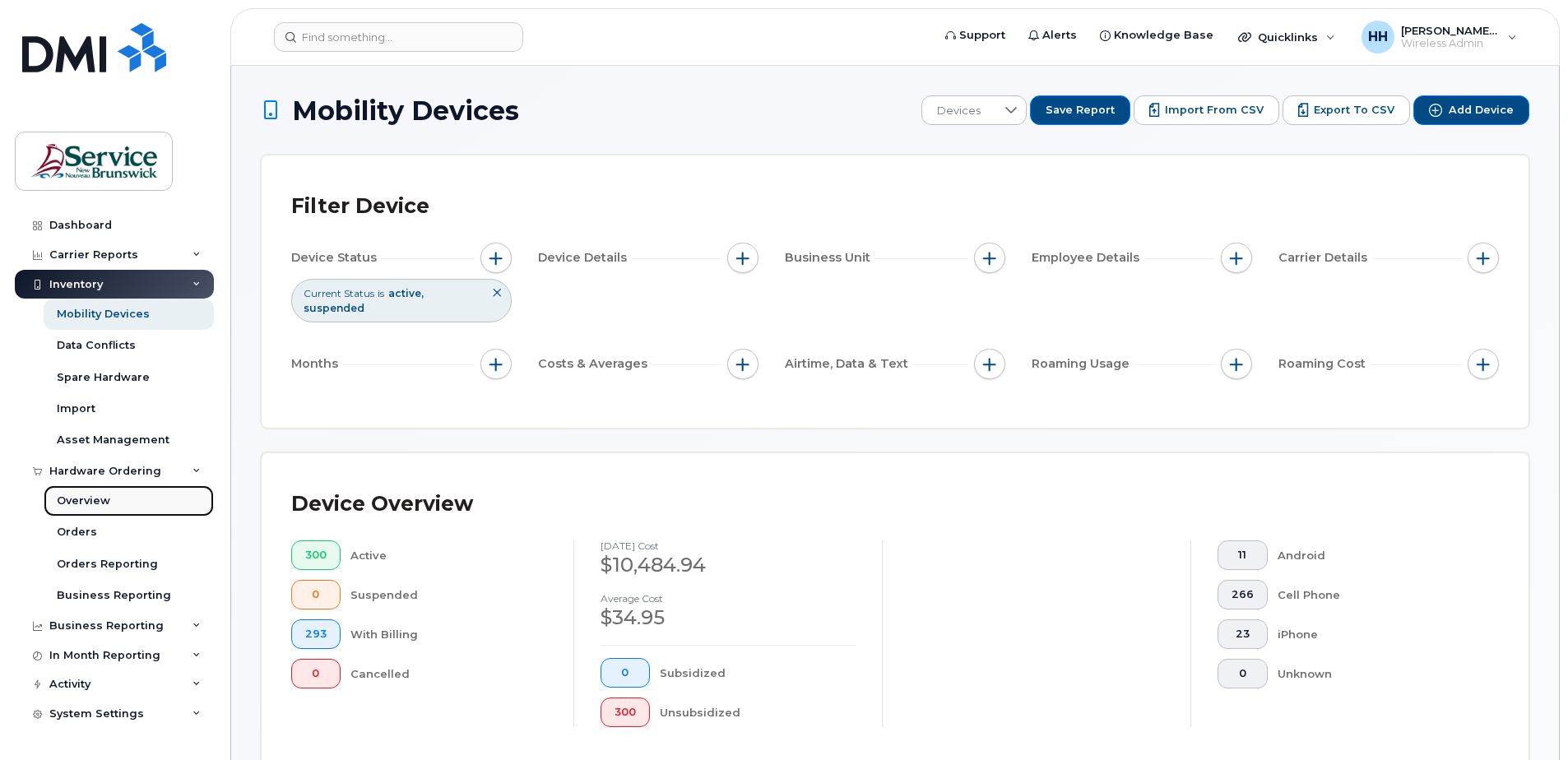
click at [88, 500] on div "Overview" at bounding box center [84, 501] width 54 height 15
click at [93, 494] on div "Overview" at bounding box center [84, 501] width 54 height 15
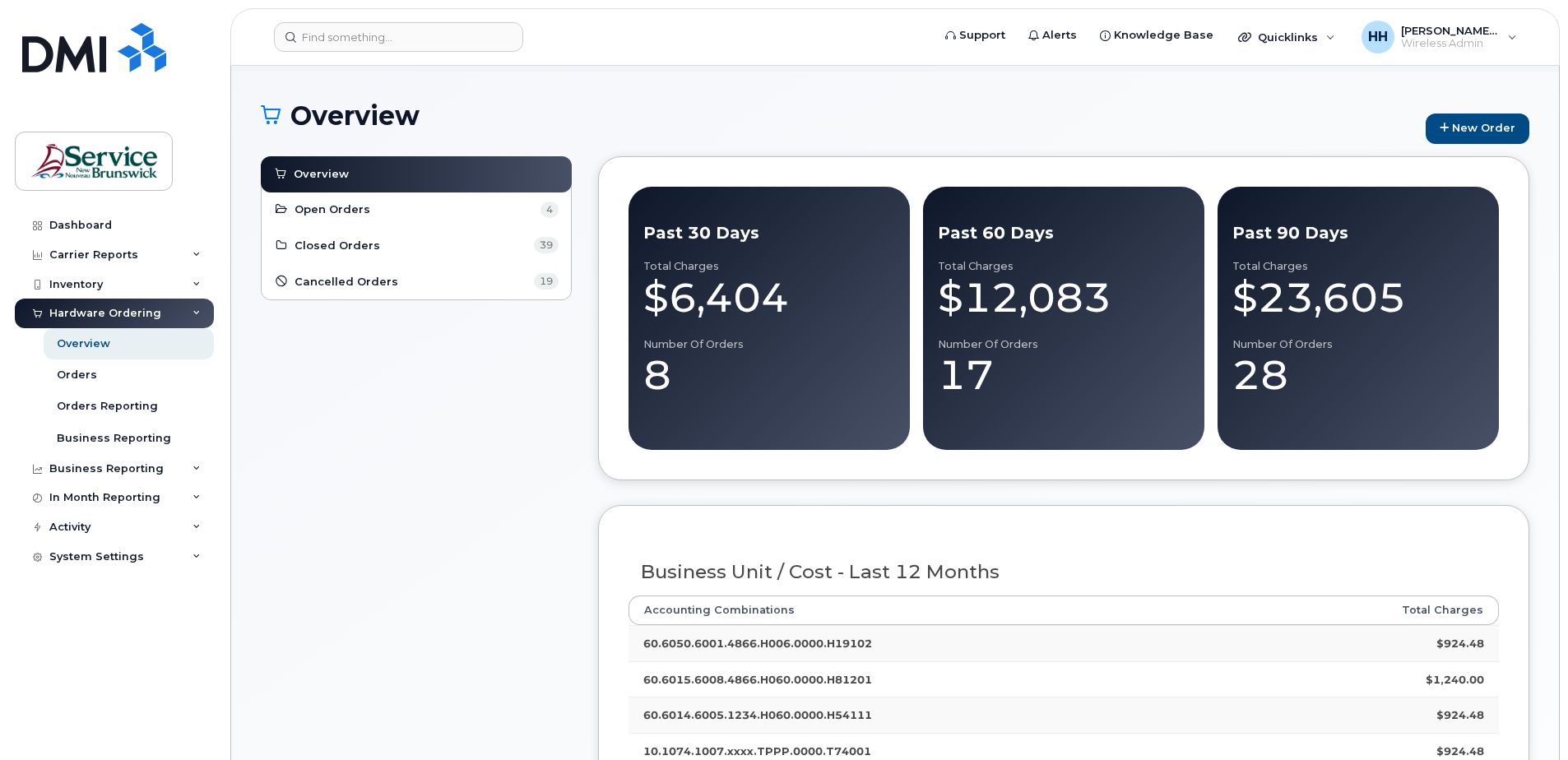
scroll to position [82, 0]
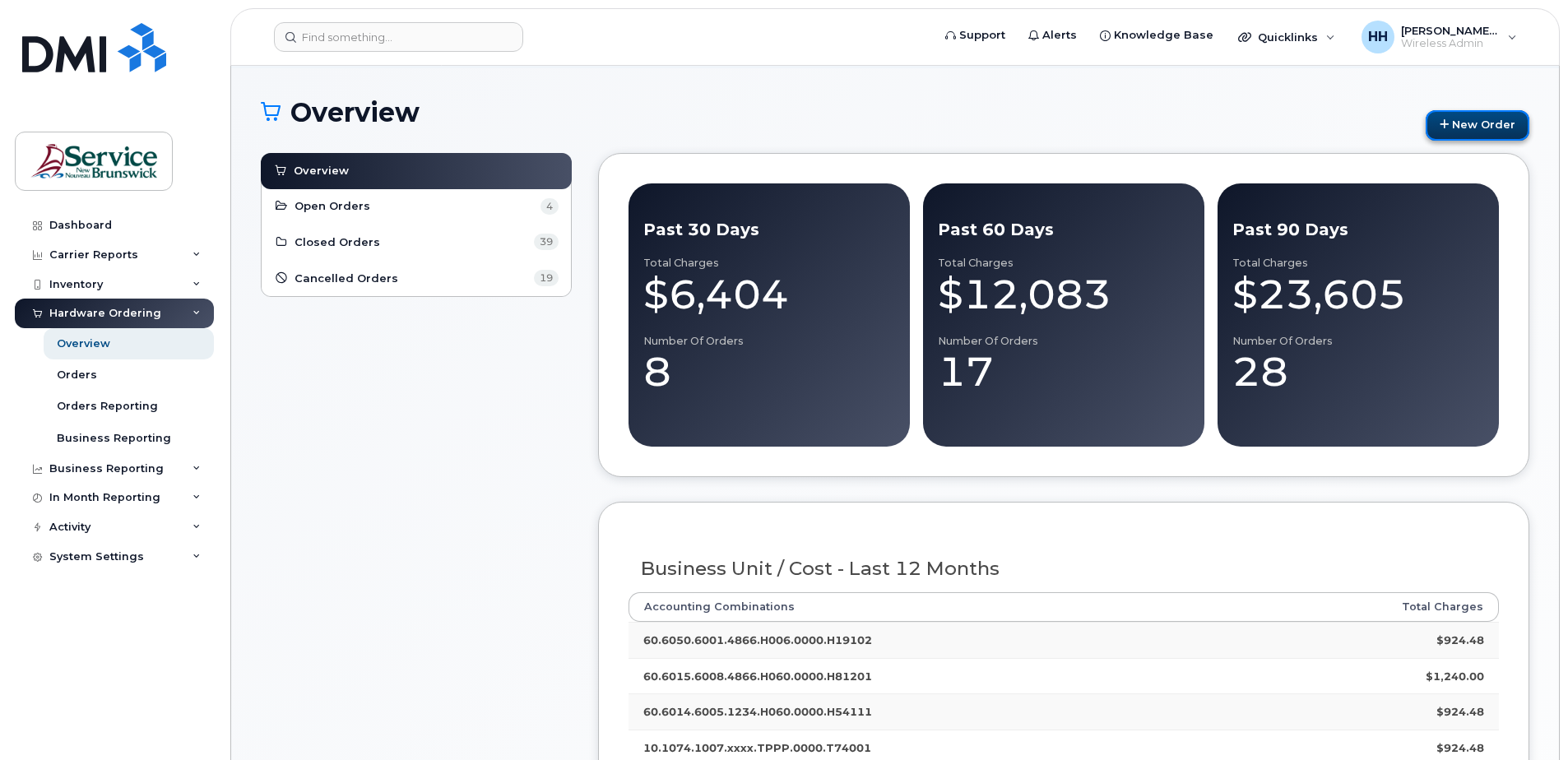
click at [1479, 124] on link "New Order" at bounding box center [1478, 126] width 104 height 30
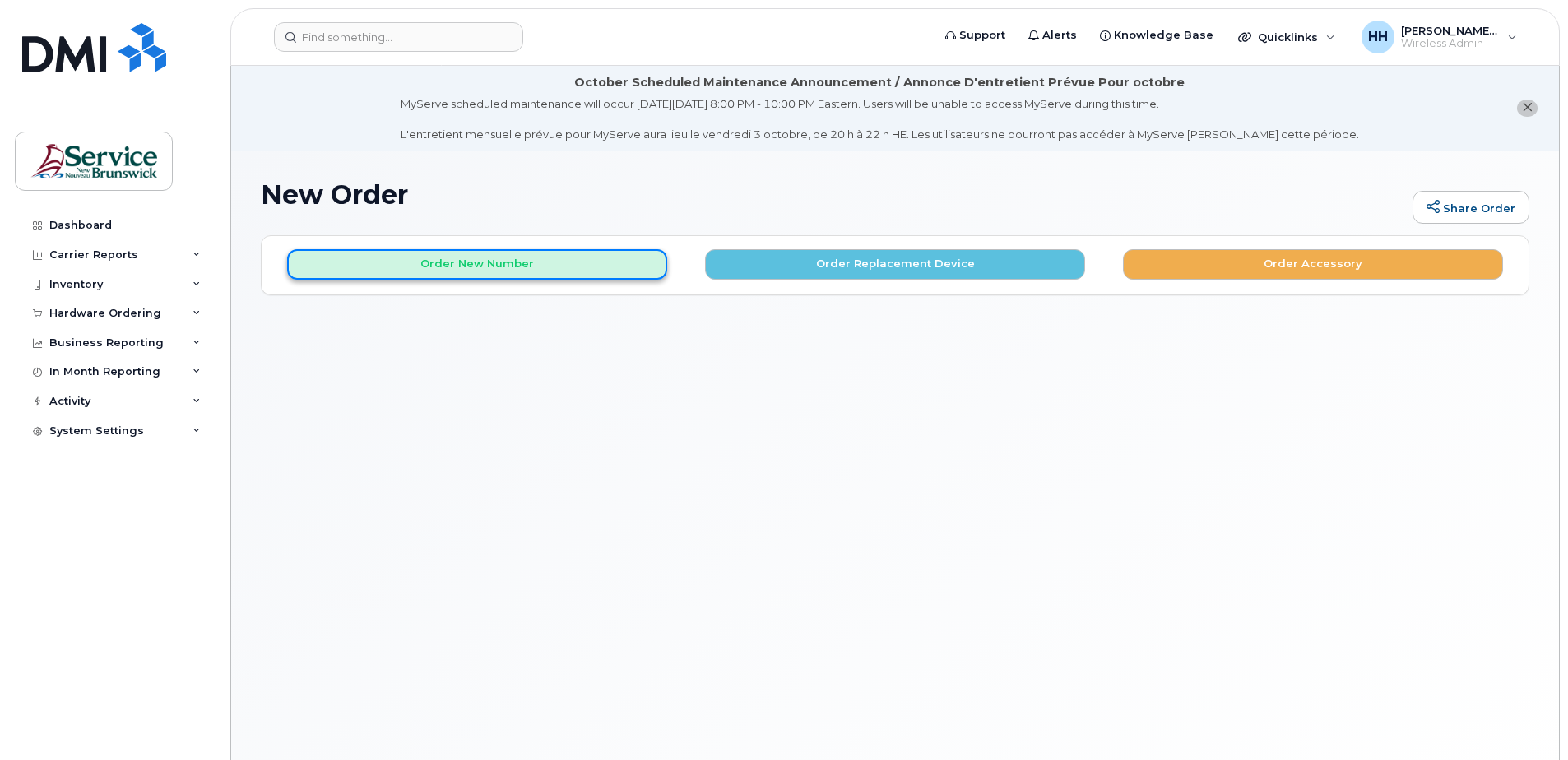
click at [487, 257] on button "Order New Number" at bounding box center [477, 265] width 380 height 30
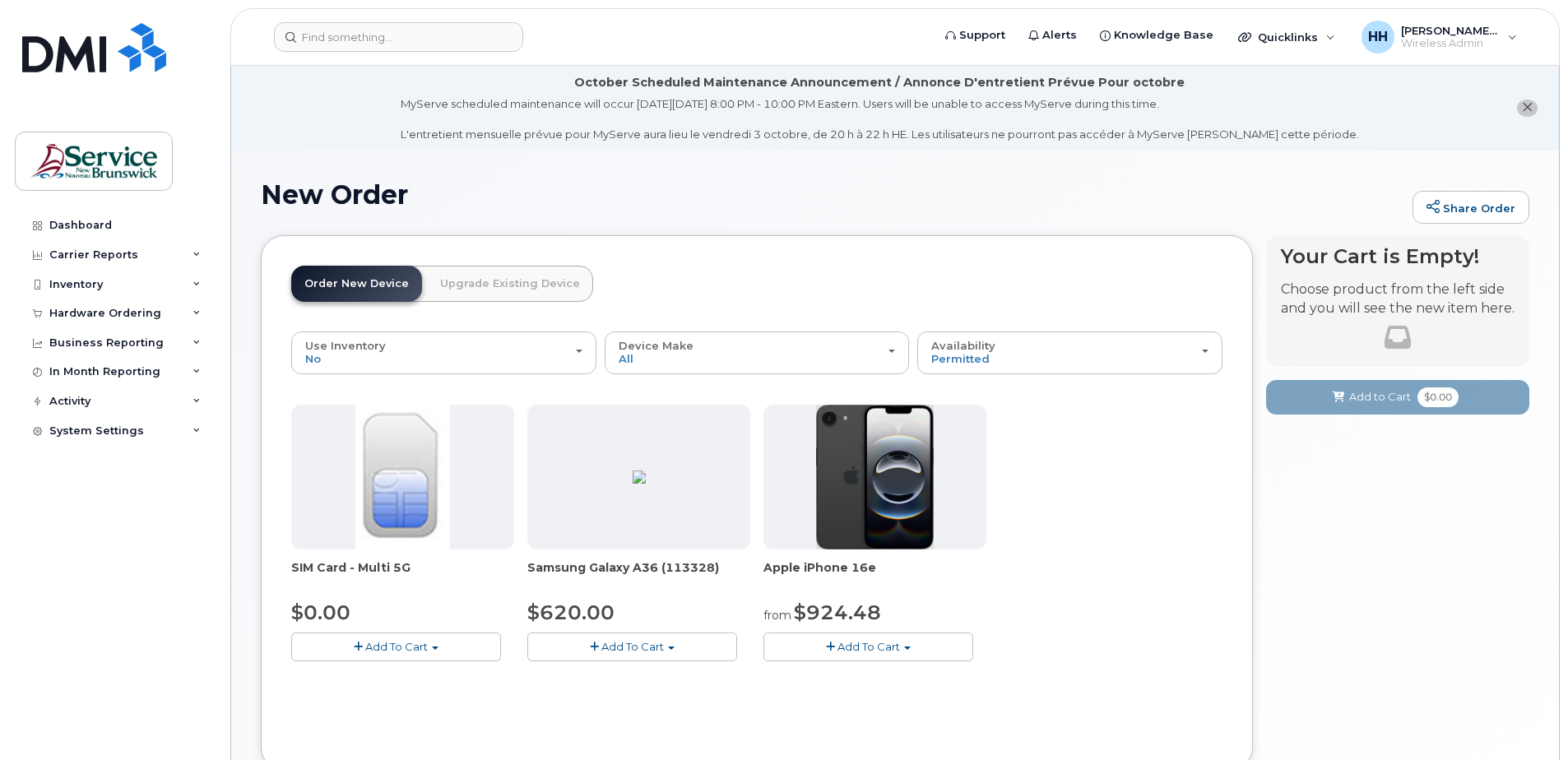
click at [368, 288] on link "Order New Device" at bounding box center [357, 283] width 131 height 36
click at [369, 290] on link "Order New Device" at bounding box center [357, 283] width 131 height 36
drag, startPoint x: 369, startPoint y: 291, endPoint x: 472, endPoint y: 291, distance: 103.0
click at [472, 291] on link "Upgrade Existing Device" at bounding box center [510, 283] width 166 height 36
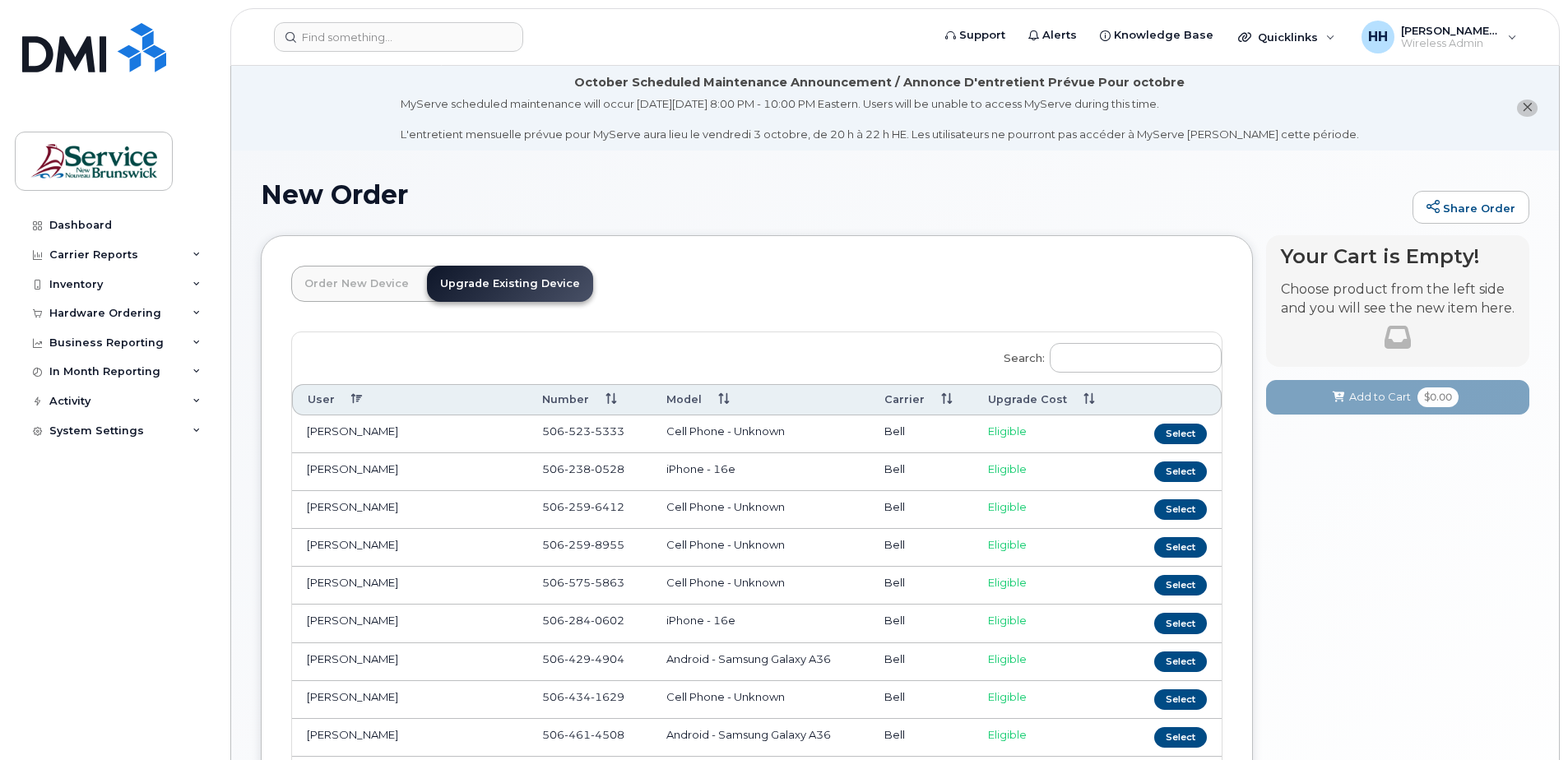
click at [347, 299] on link "Order New Device" at bounding box center [357, 283] width 131 height 36
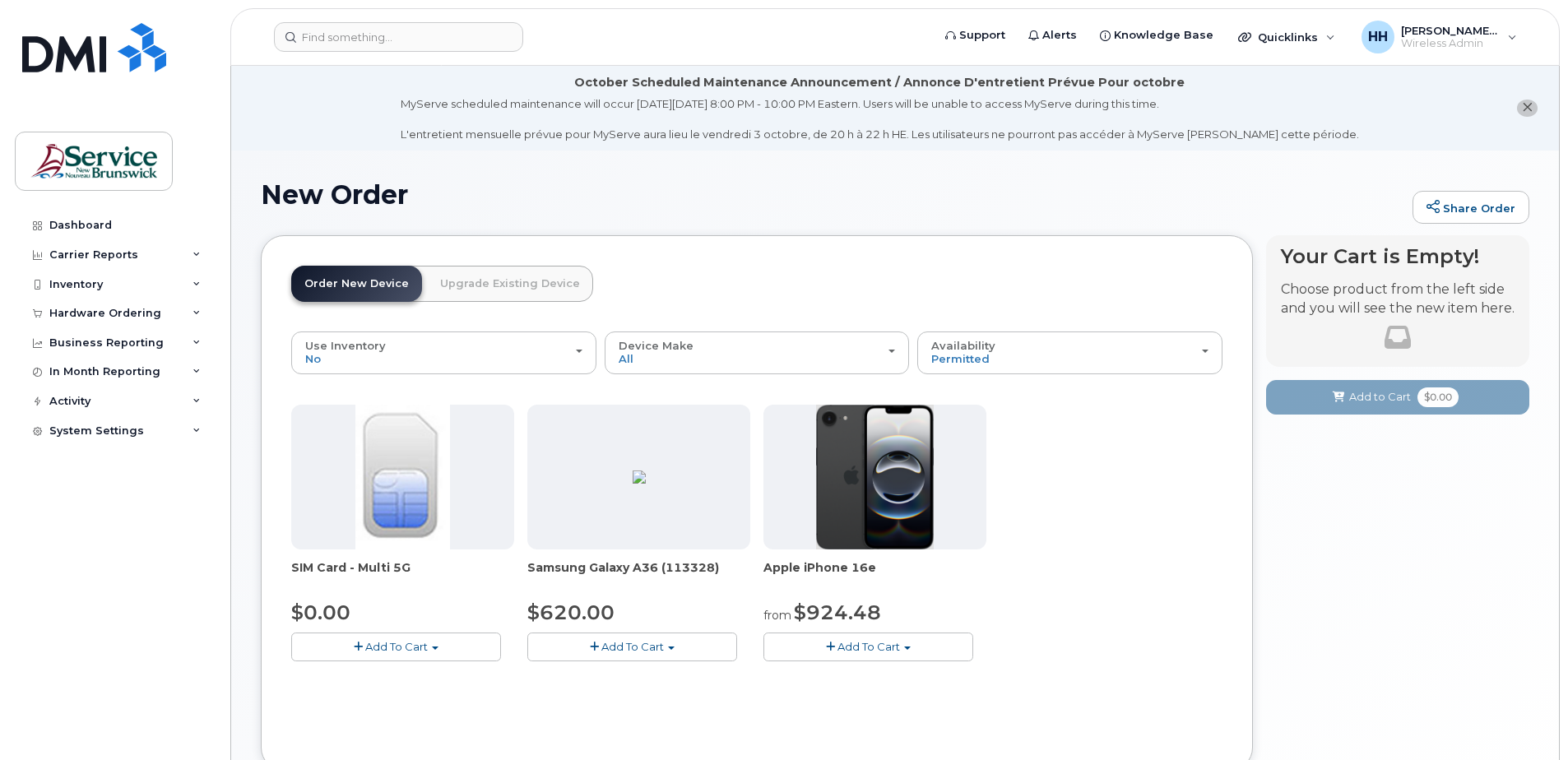
click at [347, 285] on link "Order New Device" at bounding box center [357, 283] width 131 height 36
click at [467, 365] on div "Use Inventory No" at bounding box center [443, 353] width 277 height 25
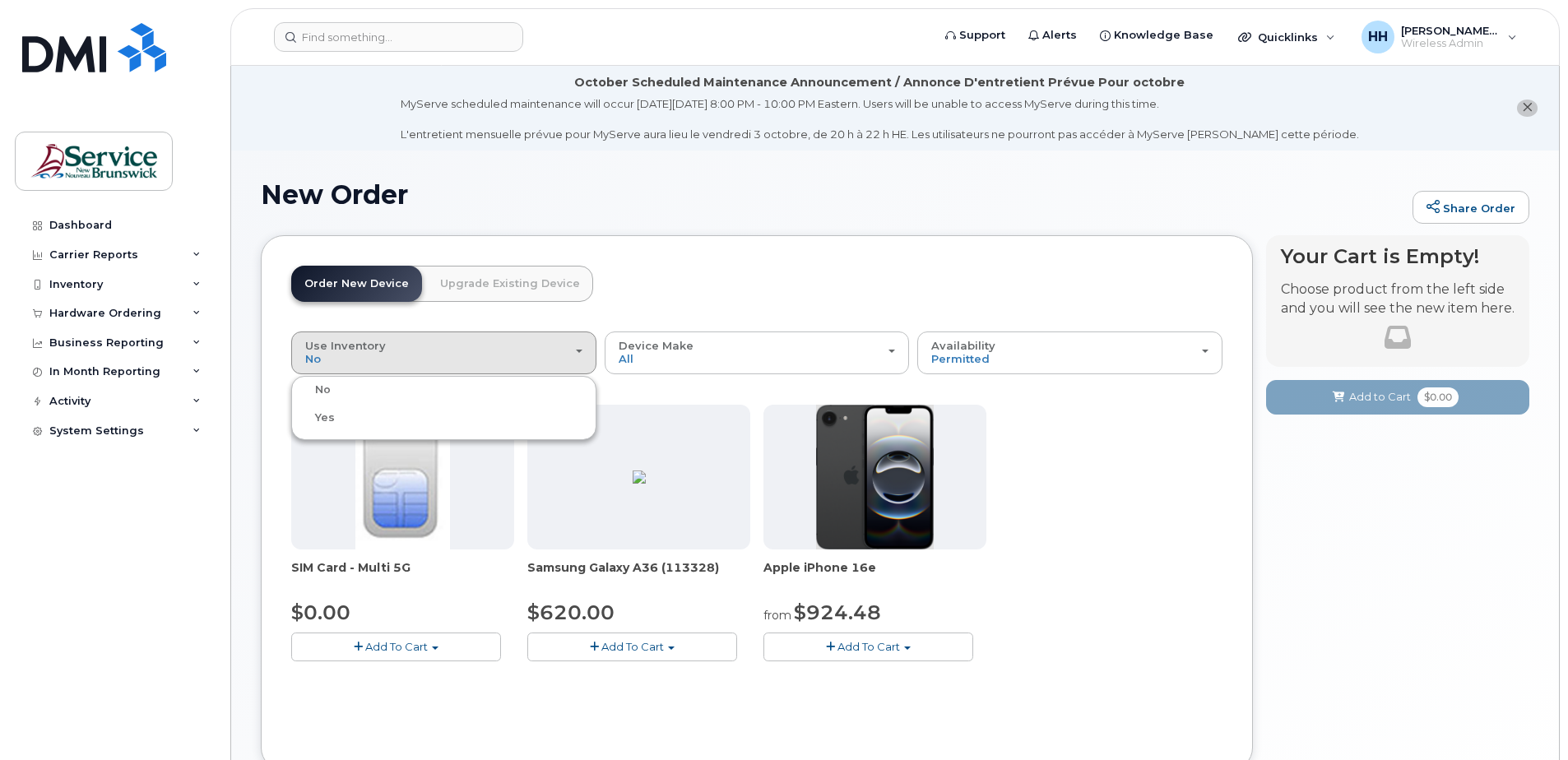
click at [316, 423] on label "Yes" at bounding box center [315, 418] width 39 height 20
click at [0, 0] on input "Yes" at bounding box center [0, 0] width 0 height 0
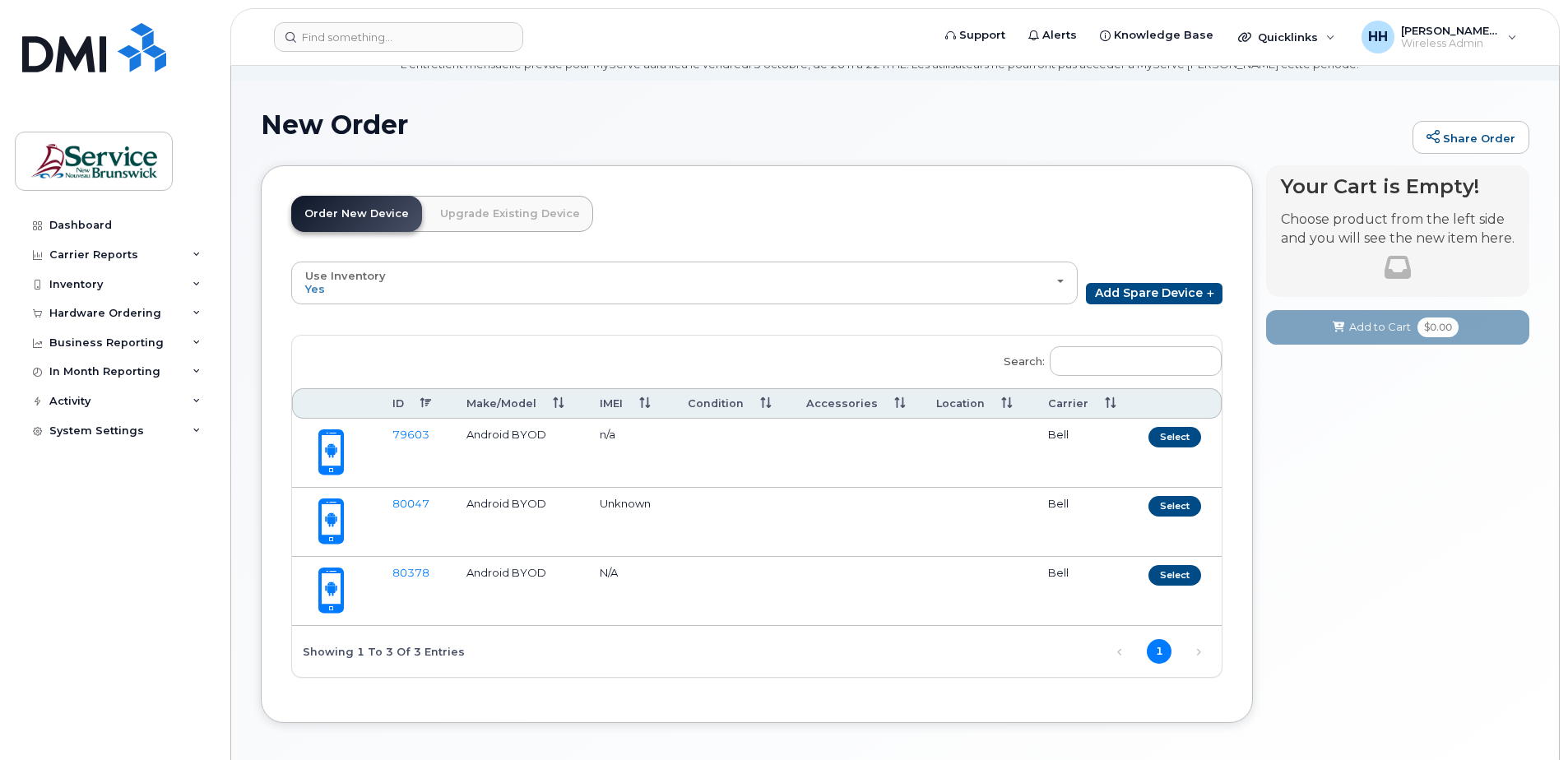
scroll to position [140, 0]
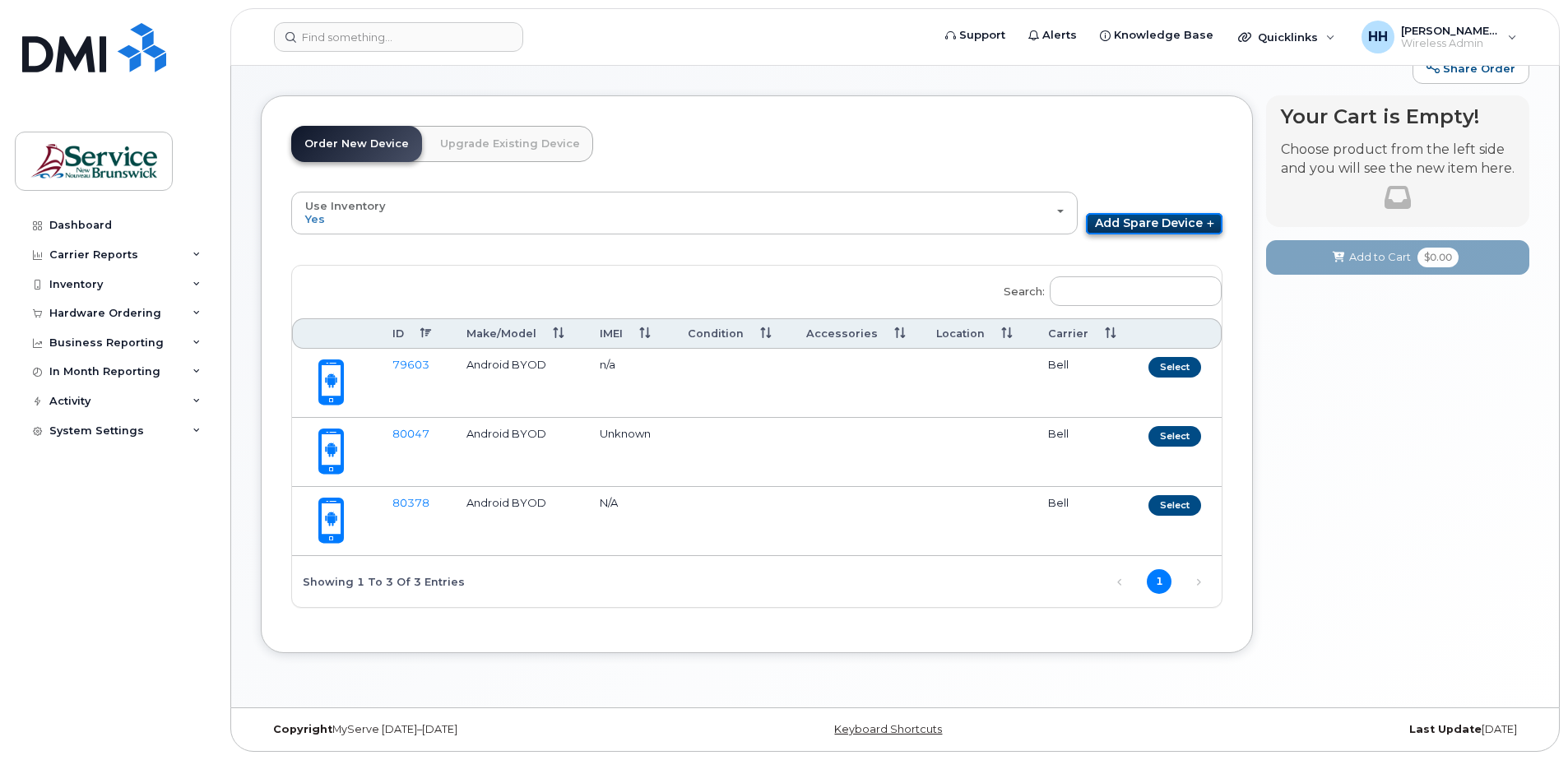
click at [1130, 221] on link "Add Spare Device" at bounding box center [1153, 224] width 137 height 22
